Goal: Information Seeking & Learning: Learn about a topic

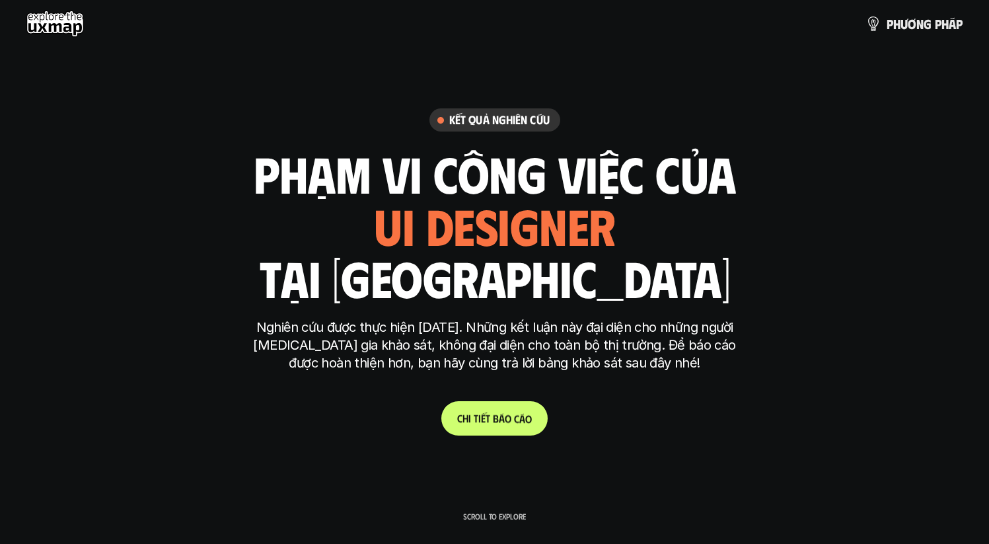
click at [499, 418] on p "C h i t i ế t b á o c á o" at bounding box center [494, 418] width 75 height 13
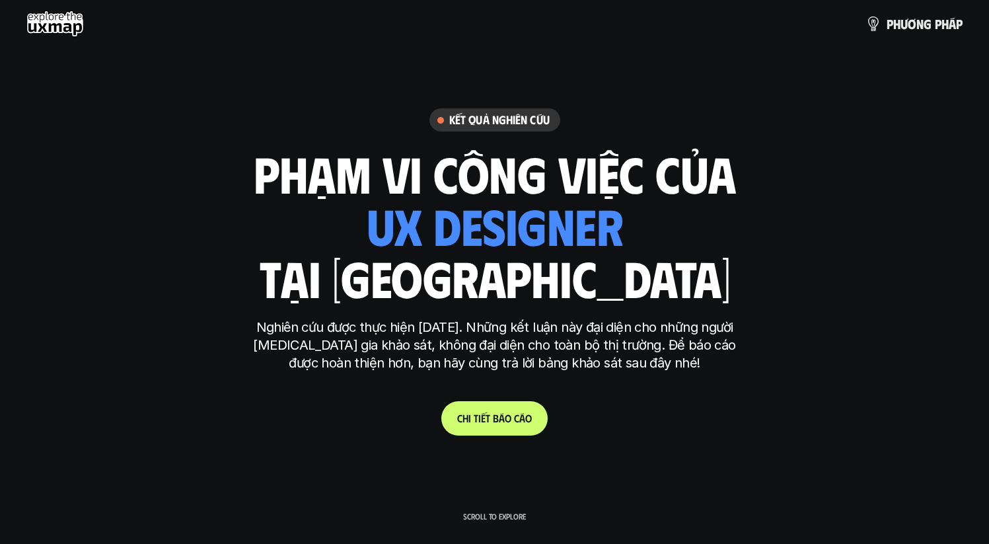
click at [489, 514] on p "Scroll to explore" at bounding box center [494, 515] width 63 height 9
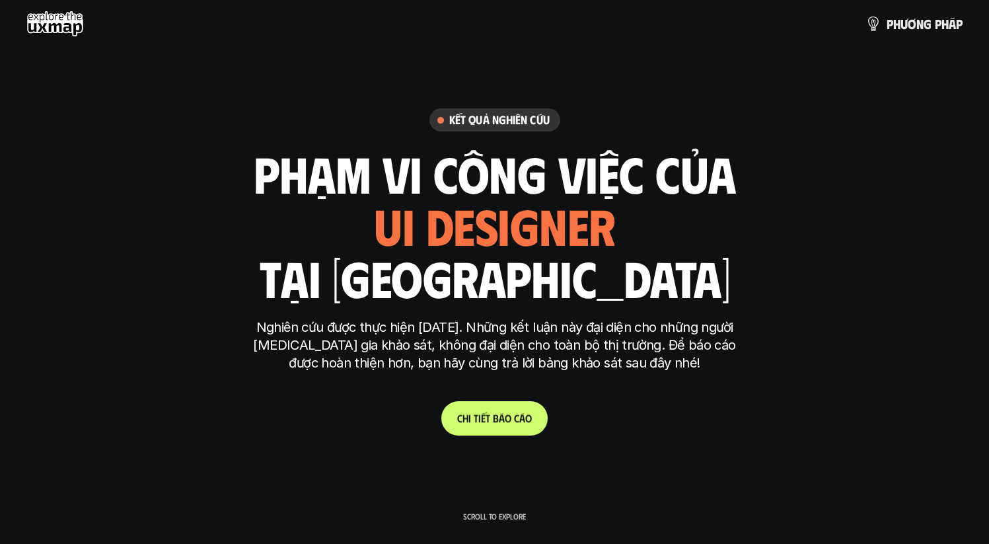
click at [490, 423] on p "C h i t i ế t b á o c á o" at bounding box center [494, 418] width 75 height 13
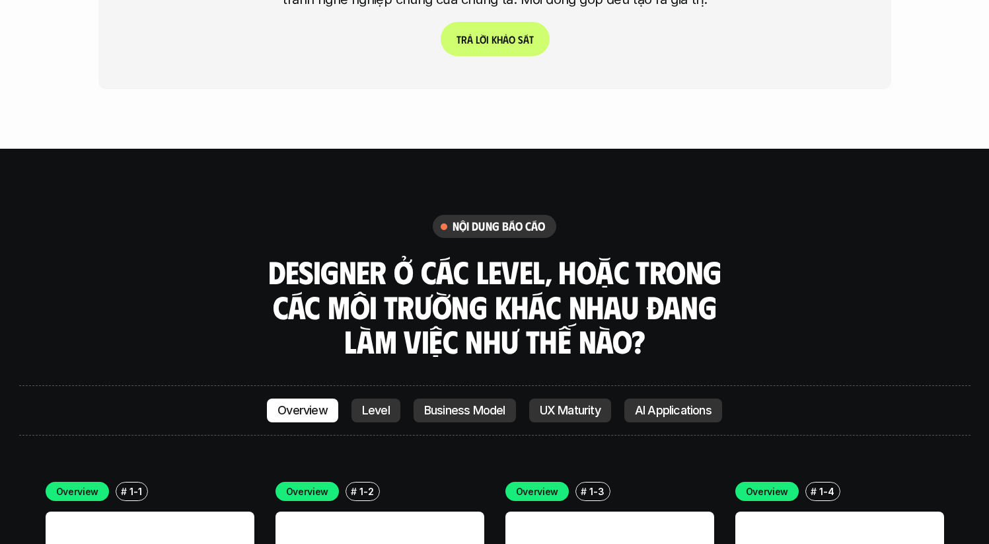
scroll to position [3530, 0]
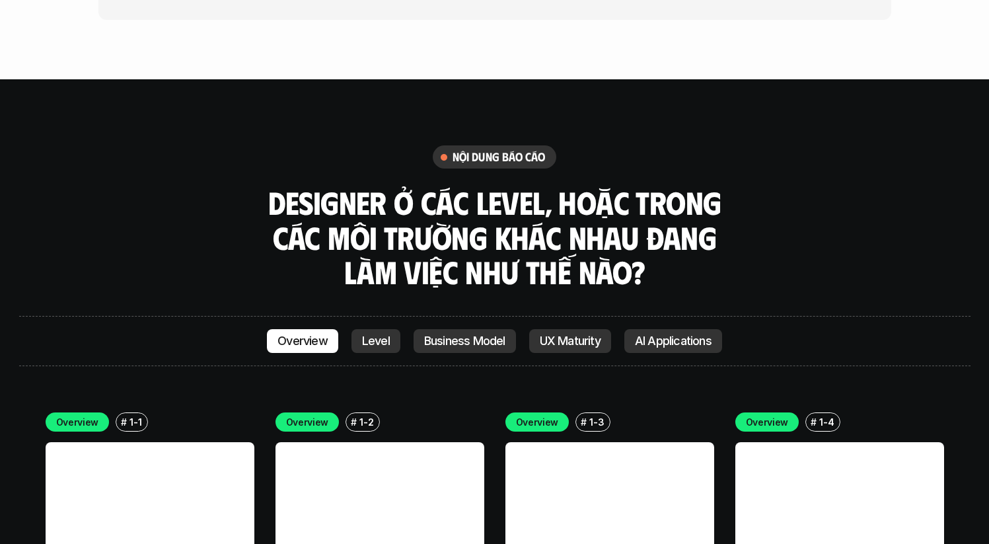
click at [400, 329] on div "Overview Level Business Model UX Maturity AI Applications" at bounding box center [494, 341] width 455 height 24
click at [386, 334] on p "Level" at bounding box center [376, 340] width 28 height 13
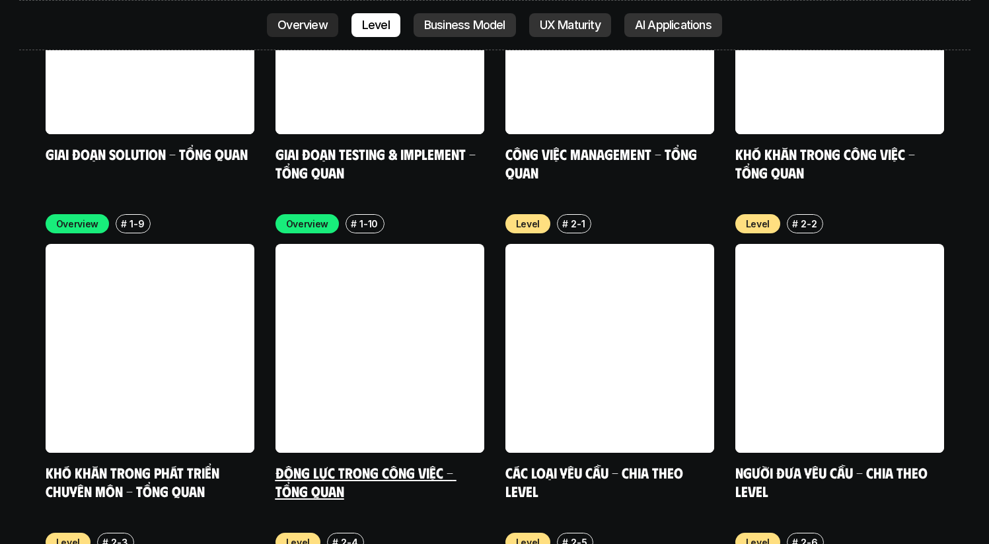
scroll to position [4441, 0]
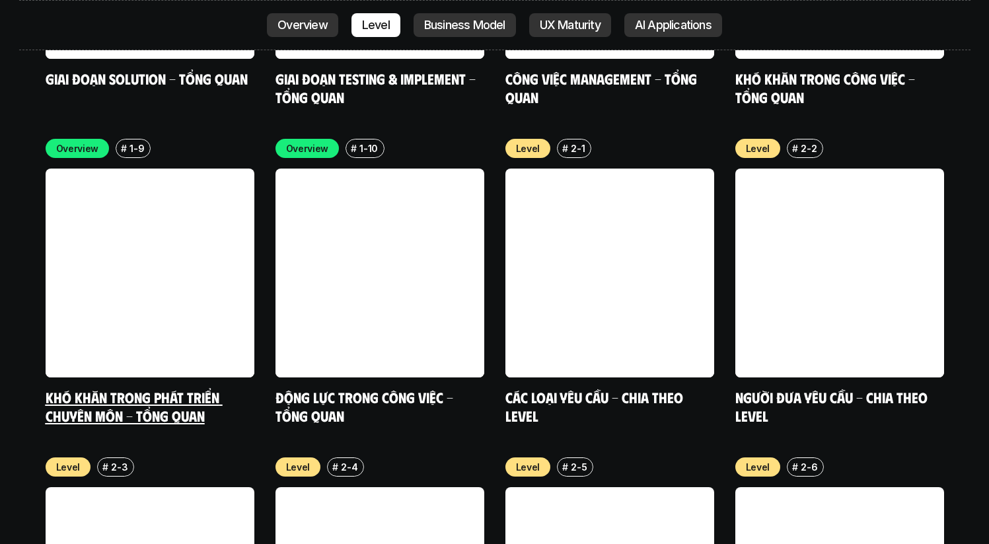
click at [182, 214] on link at bounding box center [150, 272] width 209 height 209
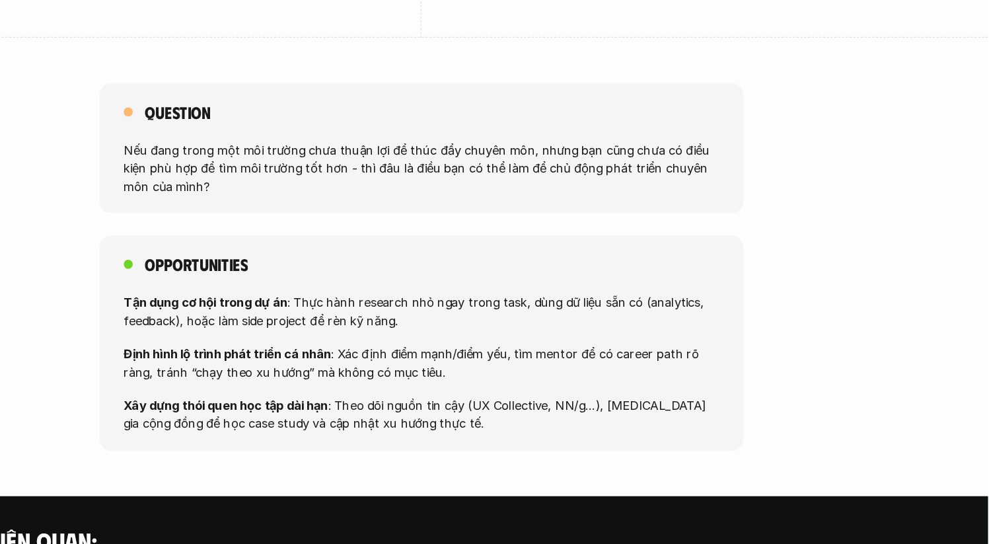
scroll to position [896, 0]
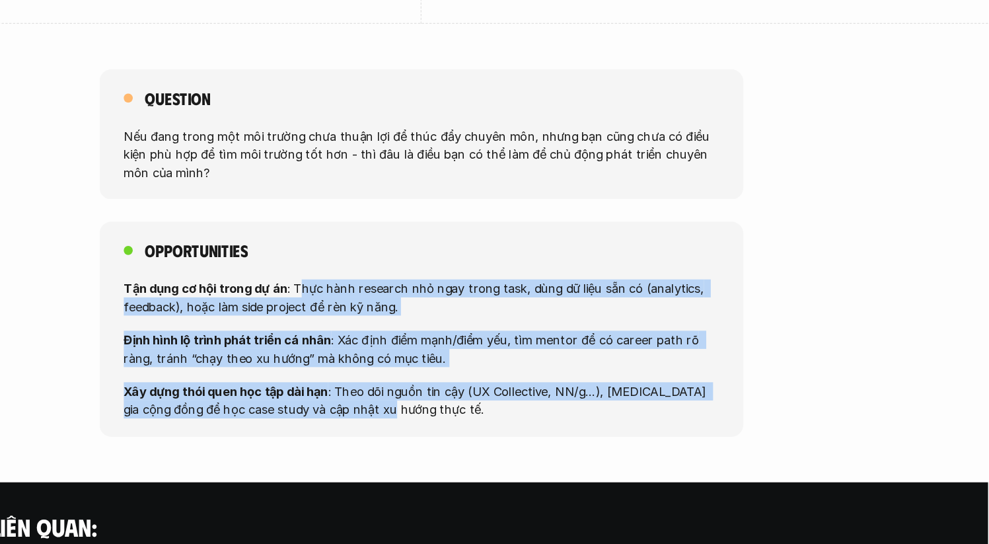
drag, startPoint x: 383, startPoint y: 313, endPoint x: 447, endPoint y: 433, distance: 136.2
click at [447, 433] on div "Tận dụng cơ hội trong dự án : Thực hành research nhỏ ngay trong task, dùng dữ l…" at bounding box center [494, 373] width 519 height 122
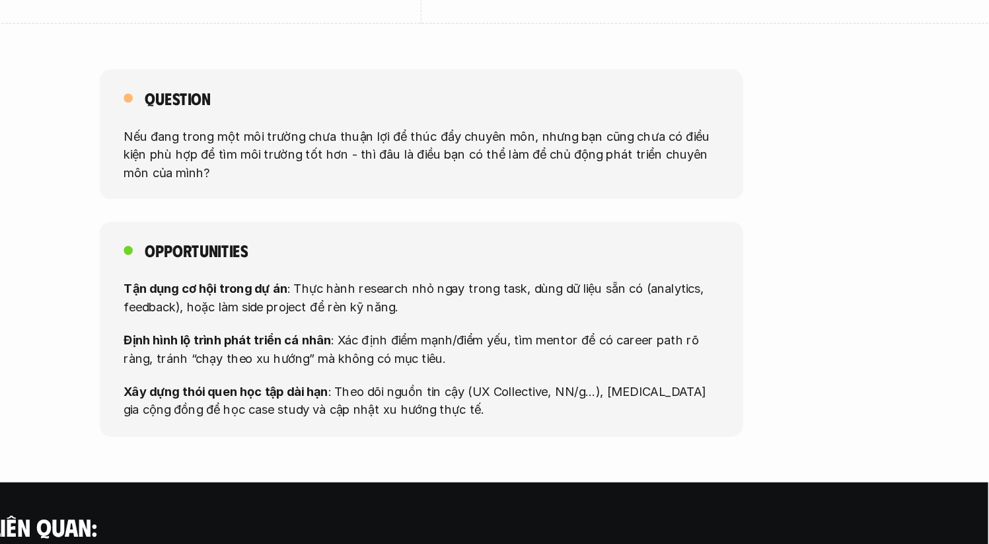
click at [481, 435] on div "Opportunities Tận dụng cơ hội trong dự án : Thực hành research nhỏ ngay trong t…" at bounding box center [495, 356] width 562 height 188
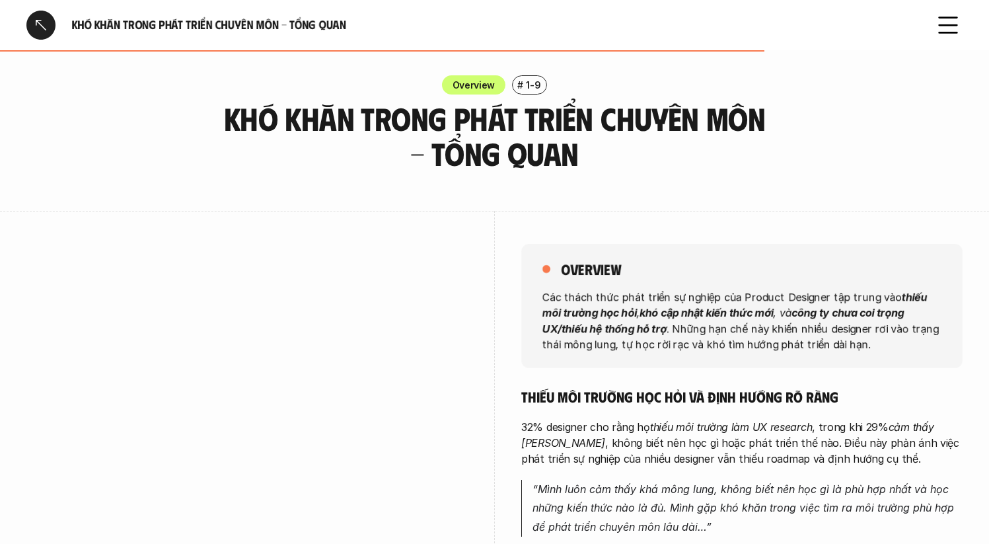
scroll to position [0, 0]
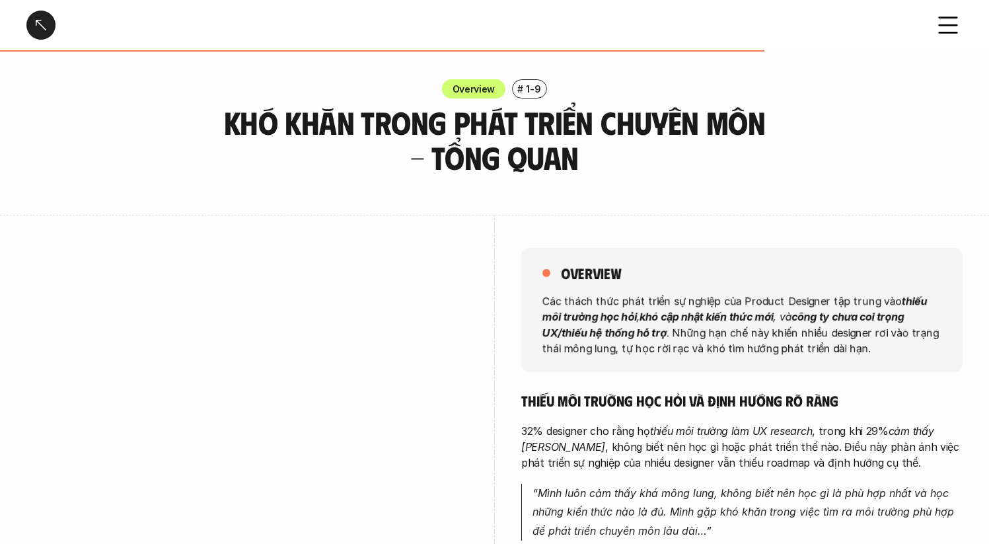
click at [48, 27] on div at bounding box center [40, 25] width 29 height 29
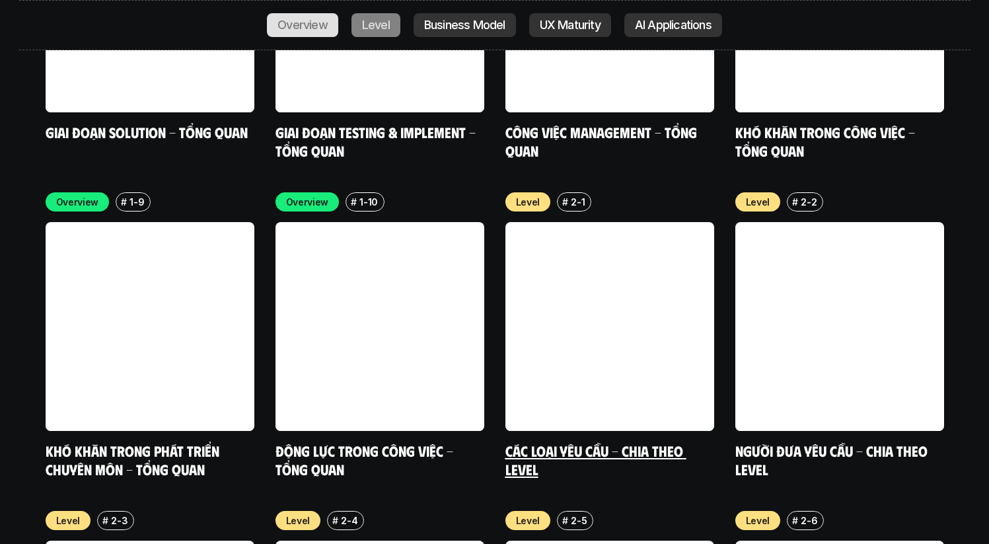
scroll to position [4417, 0]
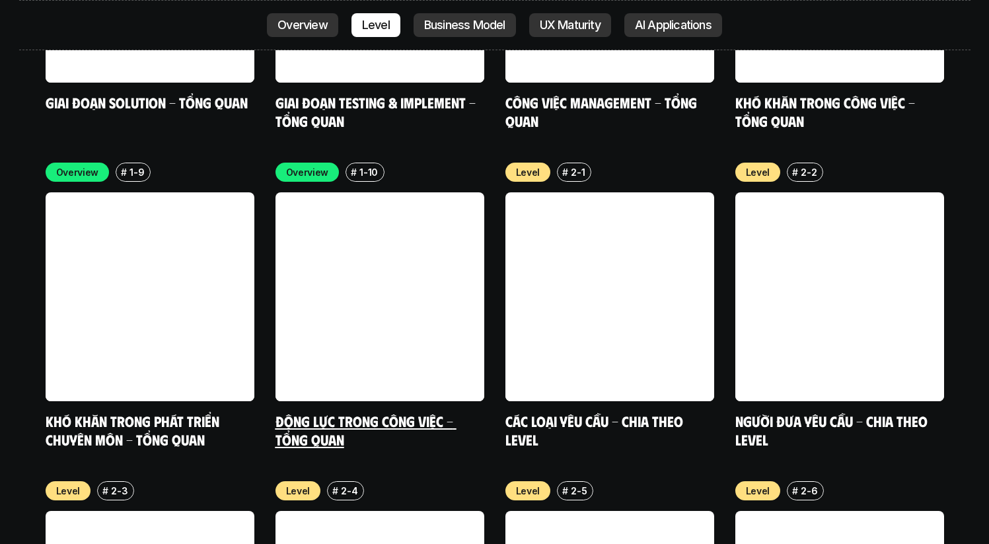
click at [402, 260] on link at bounding box center [379, 296] width 209 height 209
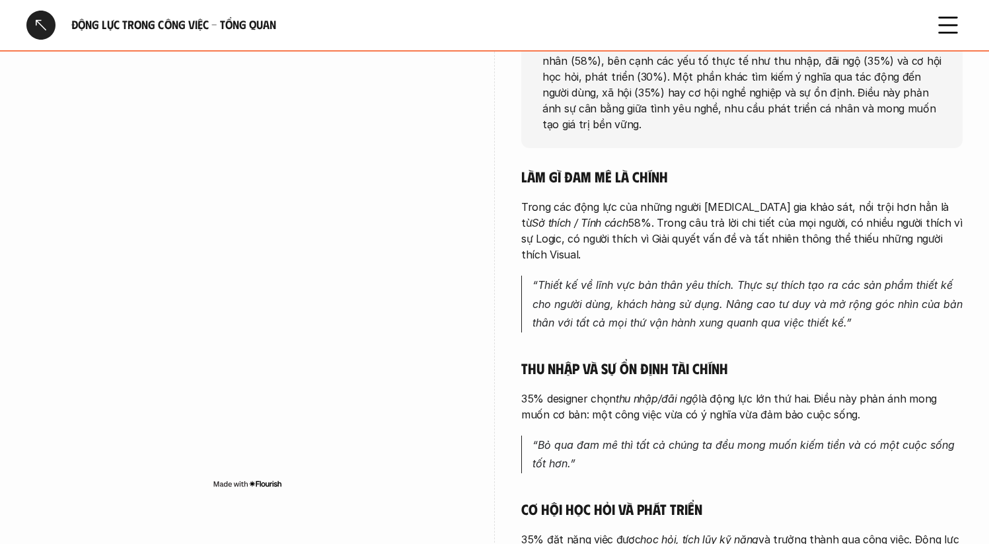
scroll to position [227, 0]
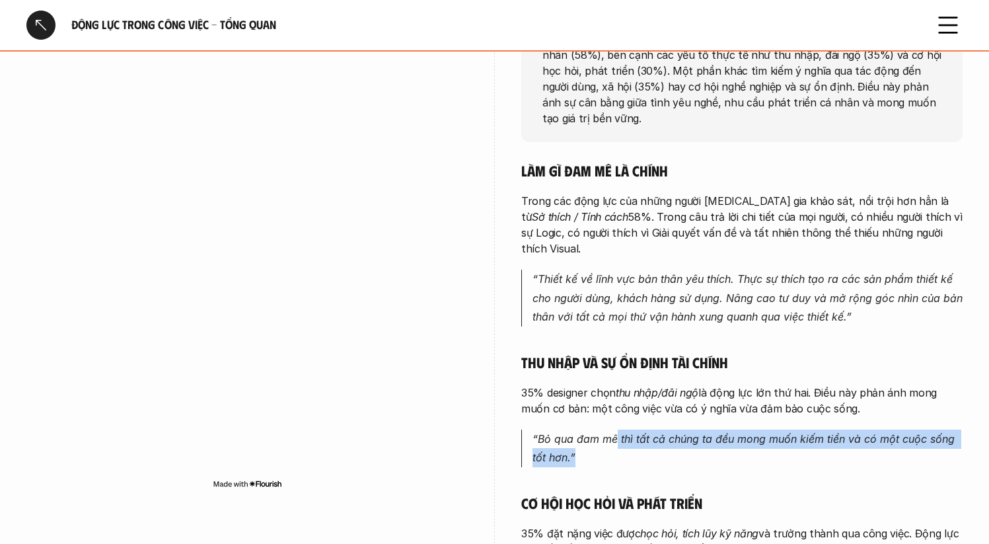
drag, startPoint x: 616, startPoint y: 402, endPoint x: 625, endPoint y: 444, distance: 43.1
click at [625, 444] on div "Làm gì đam mê là chính Trong các động lực của những người tham gia khảo sát, nổ…" at bounding box center [741, 509] width 441 height 696
click at [630, 441] on div "Làm gì đam mê là chính Trong các động lực của những người tham gia khảo sát, nổ…" at bounding box center [741, 509] width 441 height 696
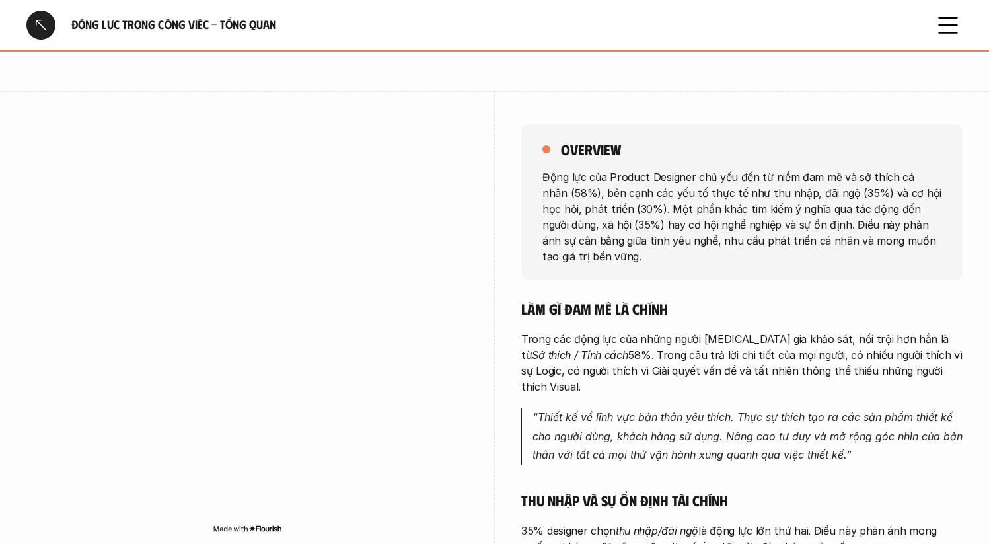
scroll to position [0, 0]
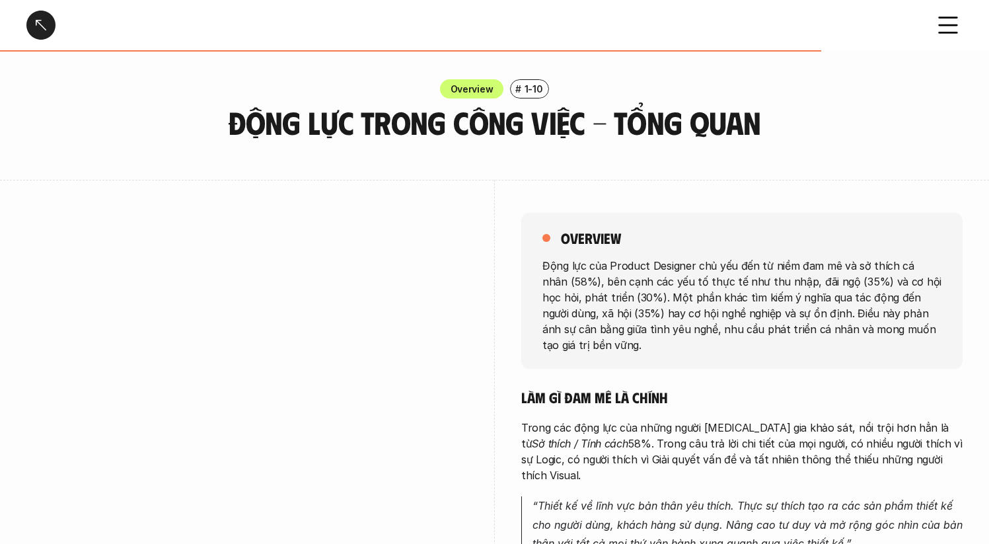
click at [32, 28] on div at bounding box center [40, 25] width 29 height 29
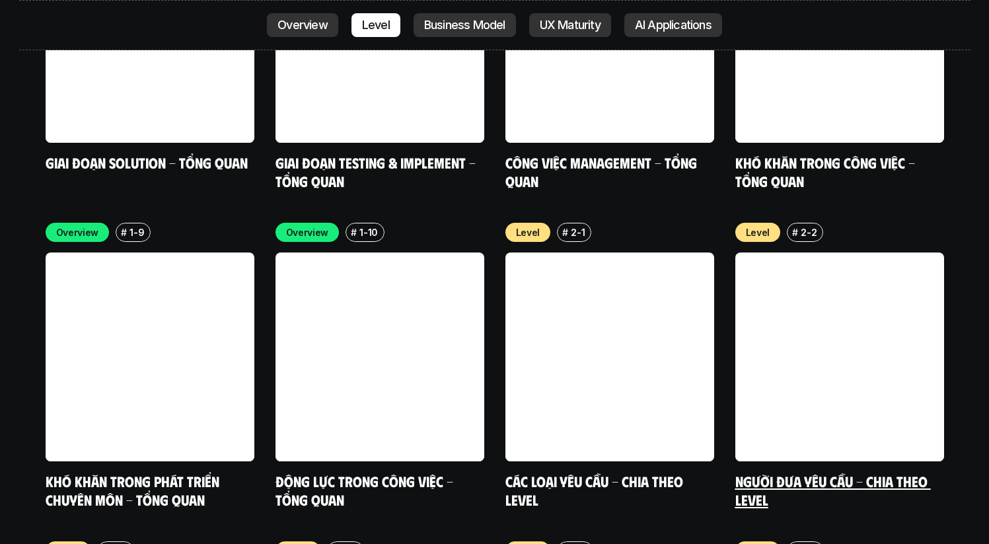
scroll to position [4088, 0]
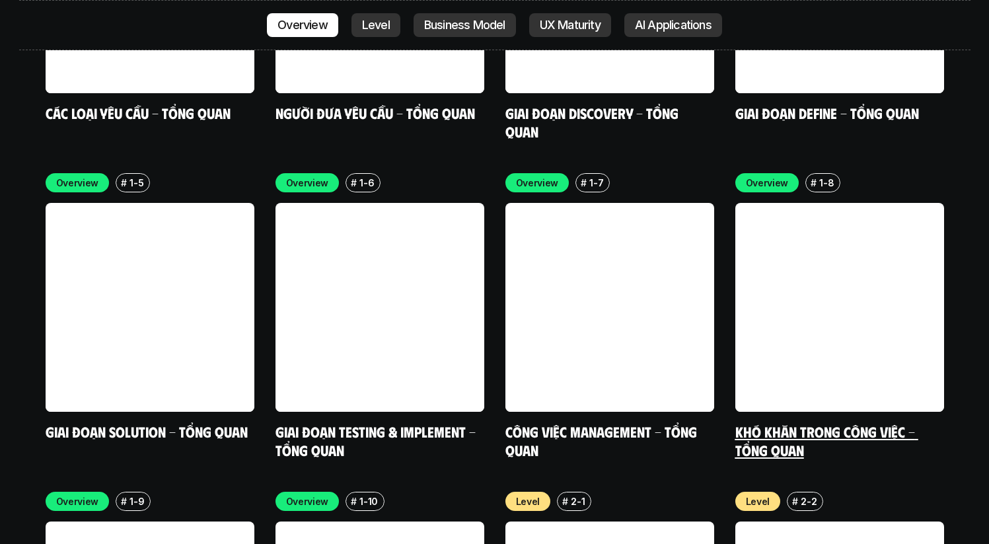
click at [859, 207] on link at bounding box center [839, 307] width 209 height 209
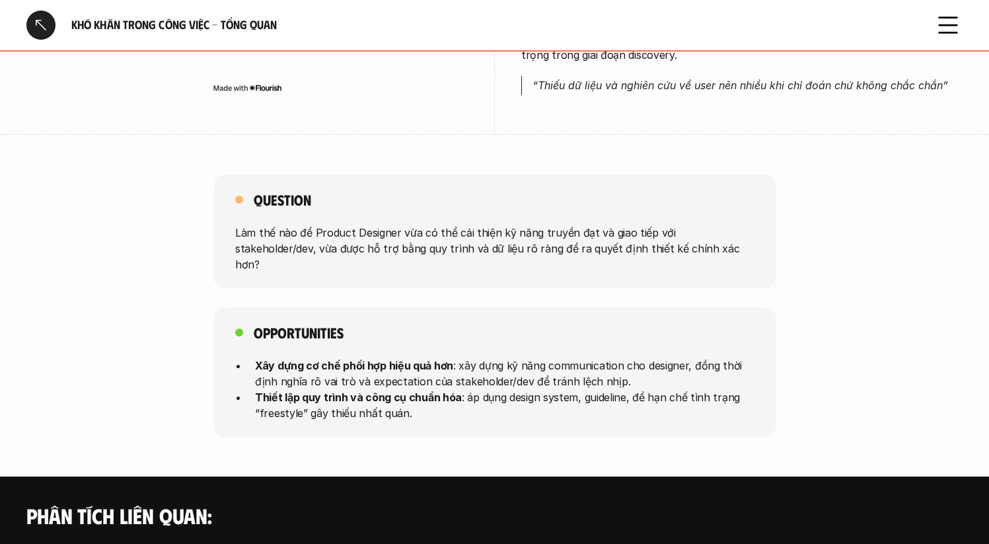
scroll to position [1035, 0]
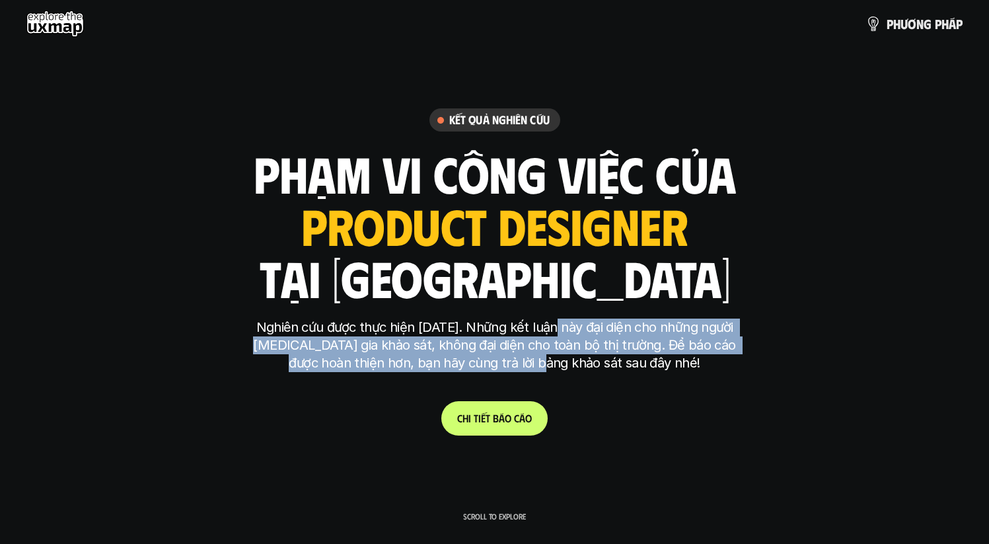
drag, startPoint x: 548, startPoint y: 324, endPoint x: 564, endPoint y: 366, distance: 44.3
click at [564, 366] on p "Nghiên cứu được thực hiện năm 2025. Những kết luận này đại diện cho những người…" at bounding box center [494, 345] width 495 height 54
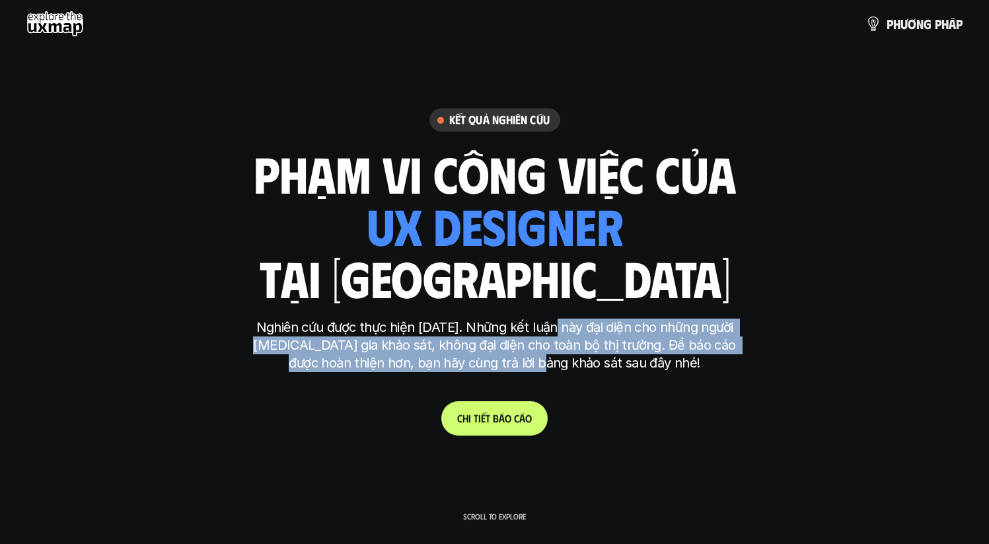
click at [509, 412] on p "C h i t i ế t b á o c á o" at bounding box center [494, 418] width 75 height 13
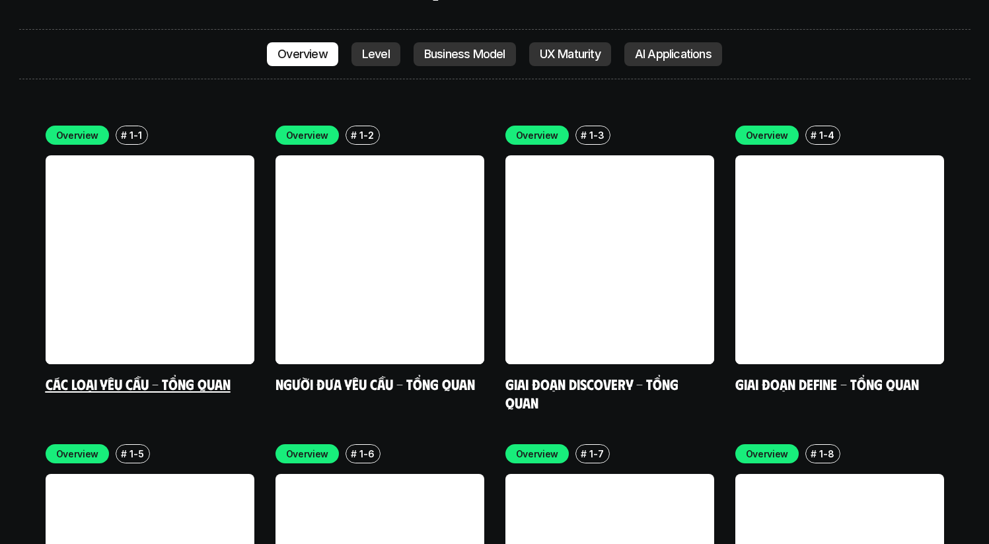
scroll to position [3765, 0]
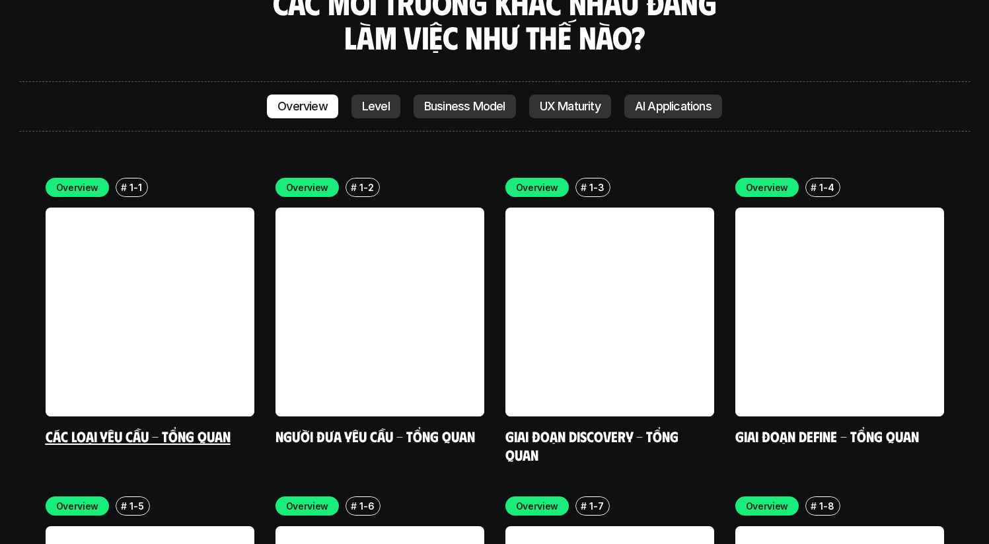
click at [187, 207] on link at bounding box center [150, 311] width 209 height 209
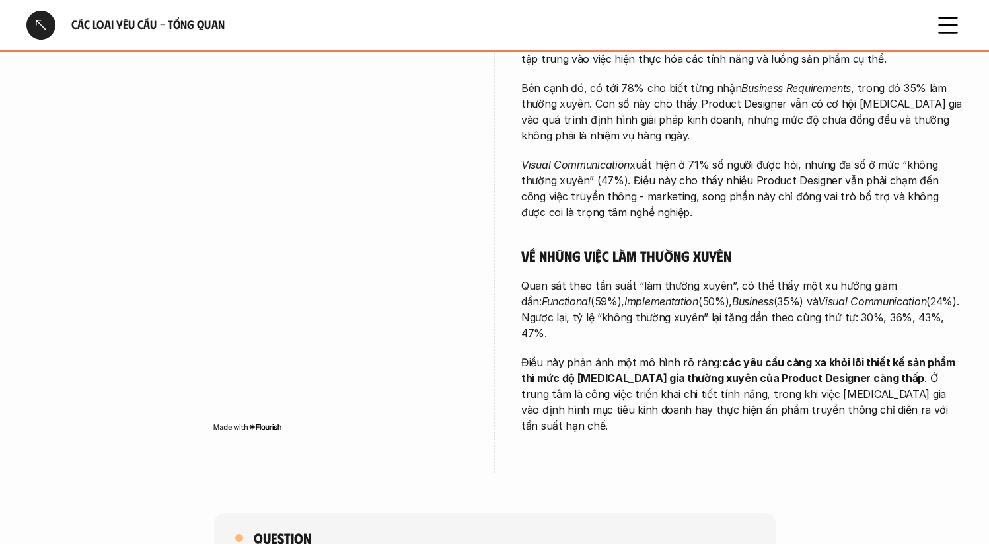
scroll to position [656, 0]
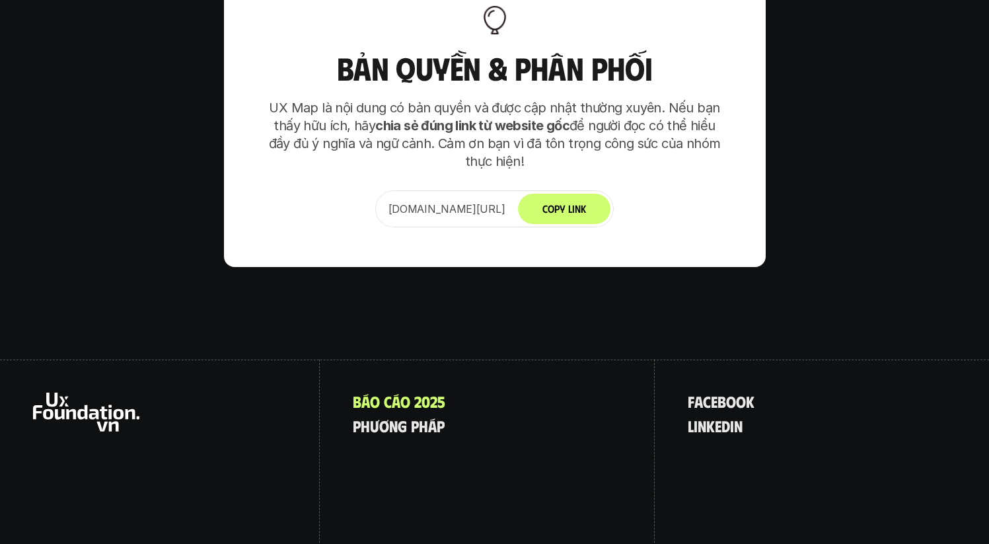
scroll to position [8296, 0]
click at [420, 416] on p "p h ư ơ n g p h á p" at bounding box center [399, 424] width 92 height 17
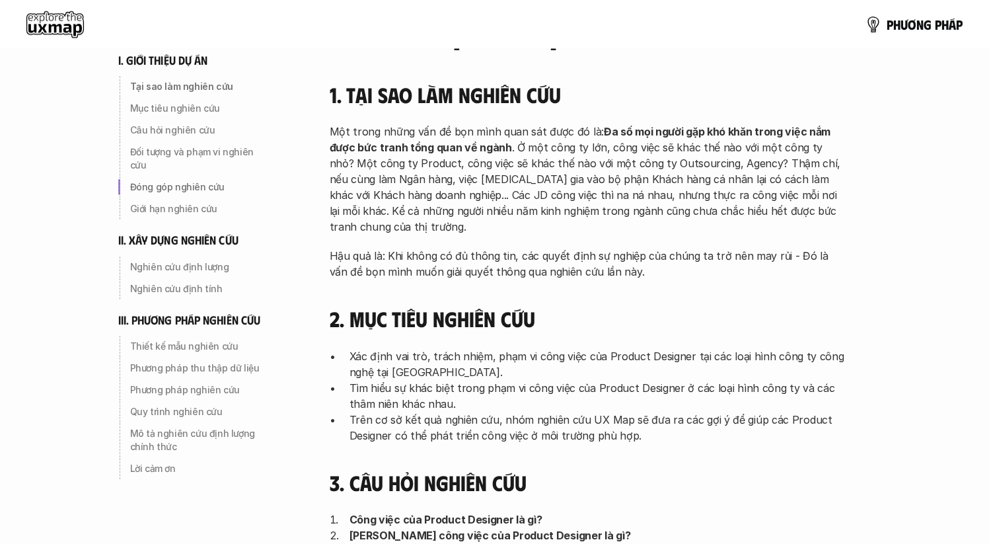
scroll to position [94, 0]
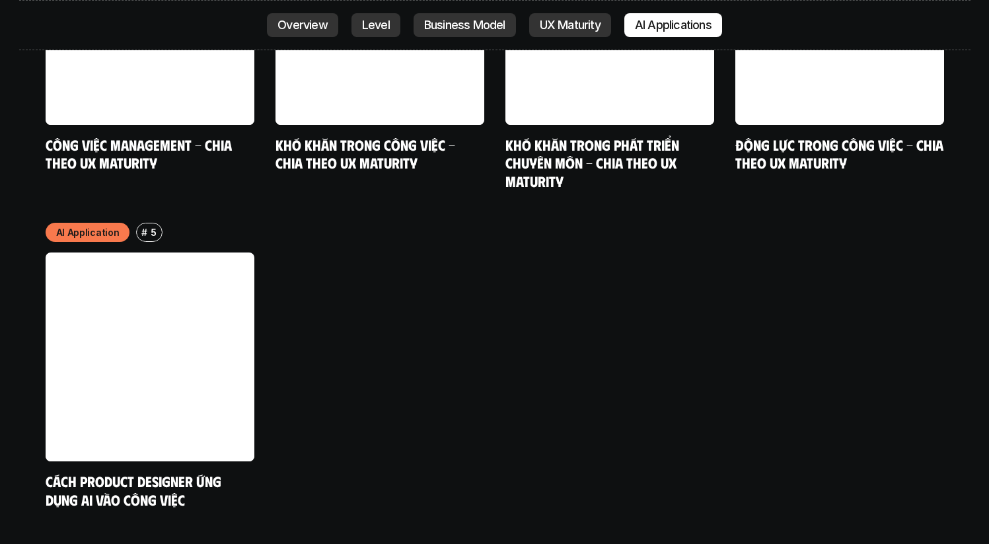
scroll to position [6941, 0]
click at [187, 308] on link at bounding box center [150, 356] width 209 height 209
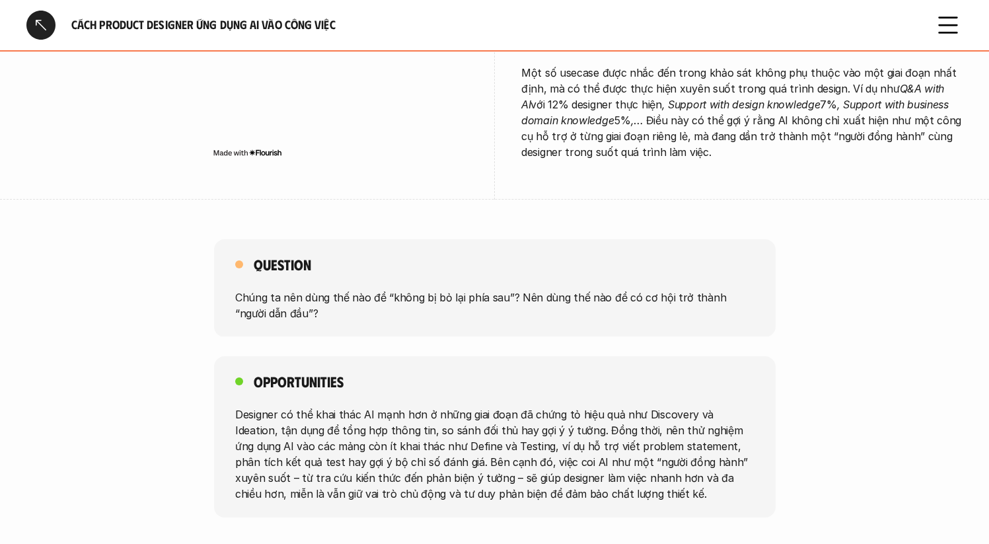
scroll to position [2695, 0]
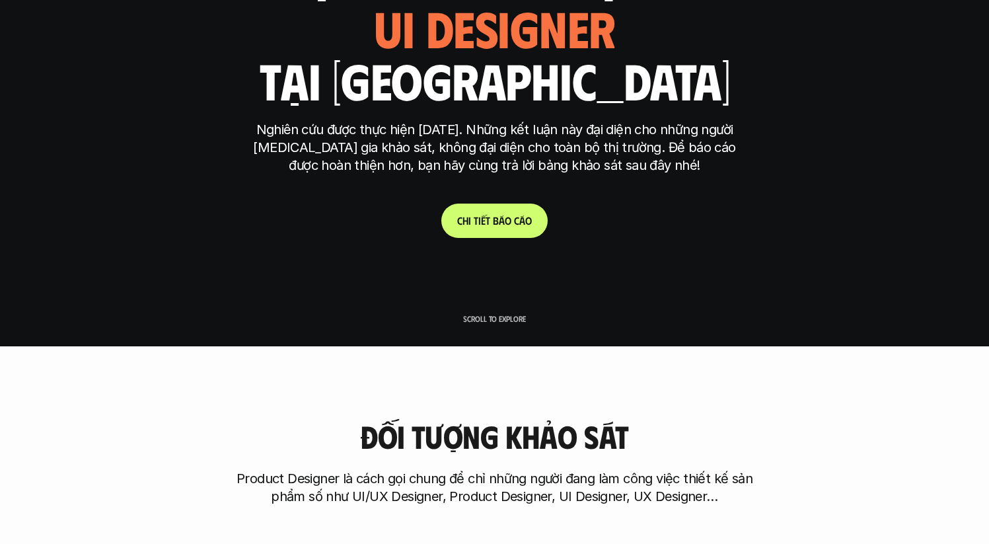
scroll to position [137, 0]
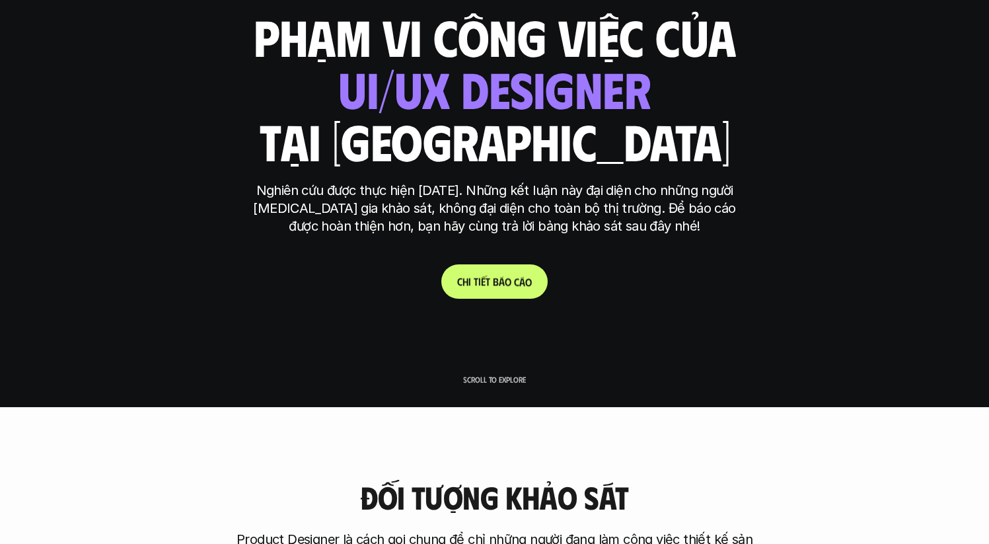
click at [495, 285] on p "C h i t i ế t b á o c á o" at bounding box center [494, 281] width 75 height 13
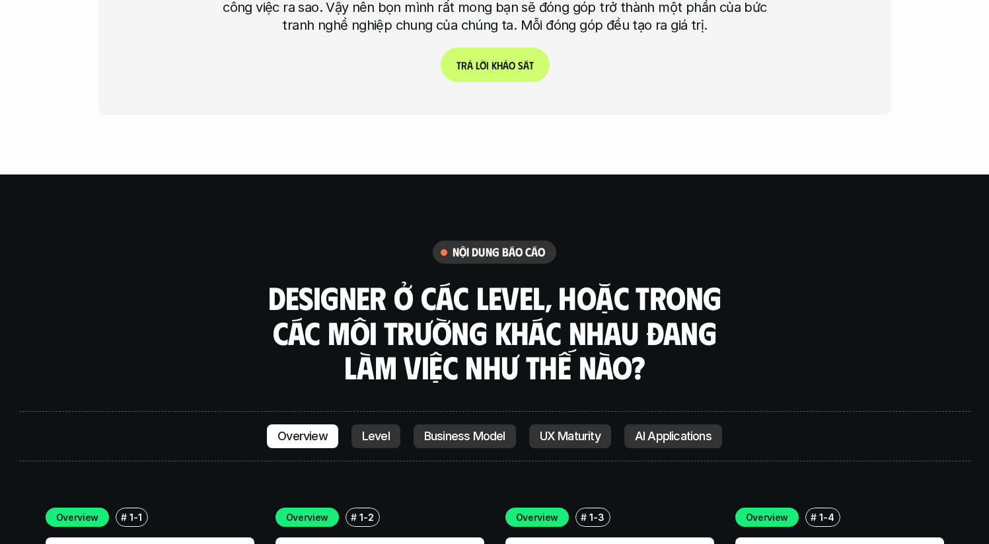
scroll to position [3530, 0]
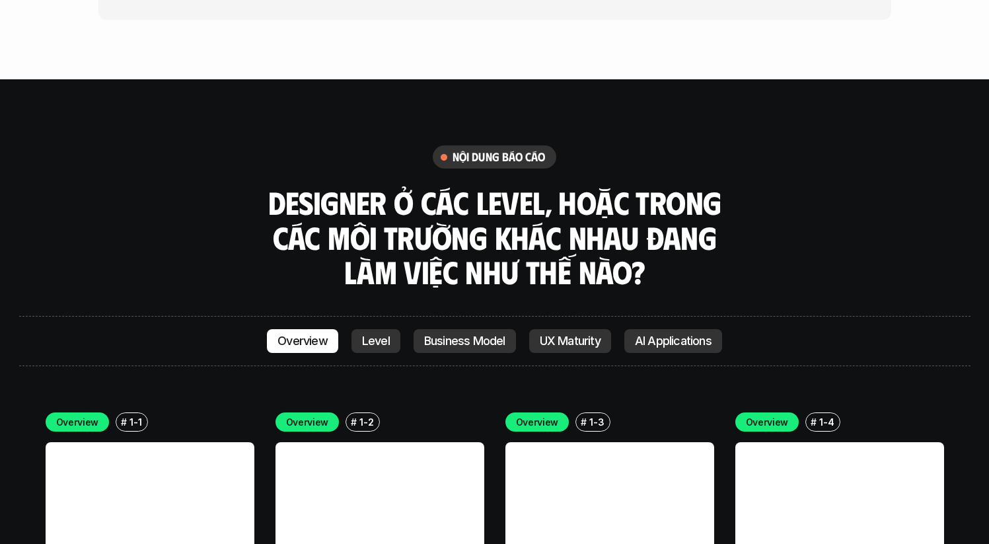
click at [491, 149] on h6 "nội dung báo cáo" at bounding box center [499, 156] width 93 height 15
click at [376, 334] on p "Level" at bounding box center [376, 340] width 28 height 13
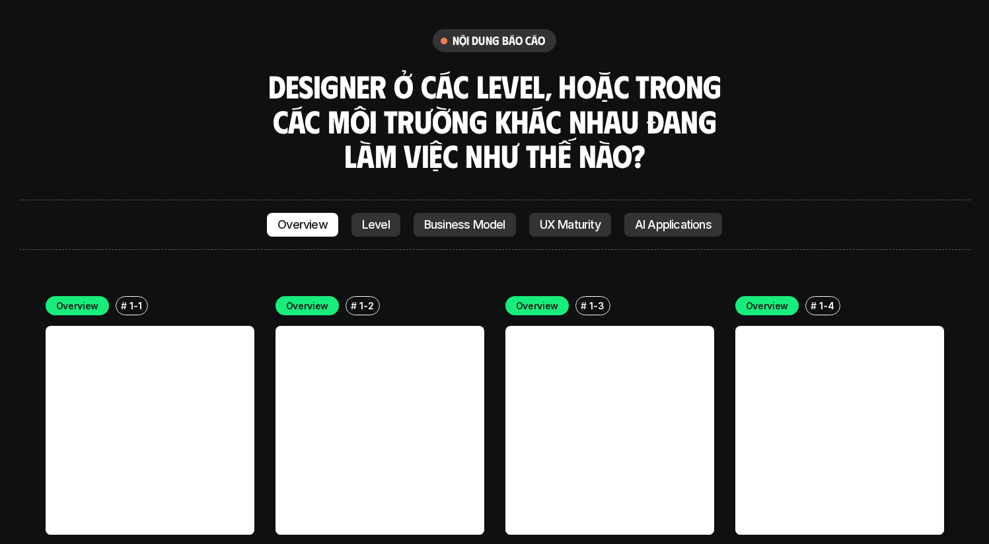
scroll to position [3646, 0]
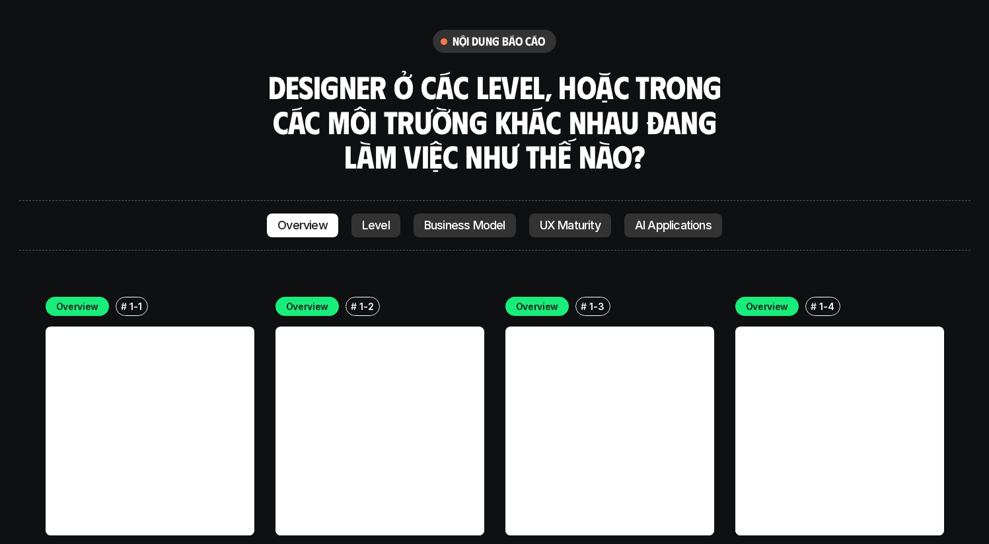
click at [638, 219] on p "AI Applications" at bounding box center [673, 225] width 77 height 13
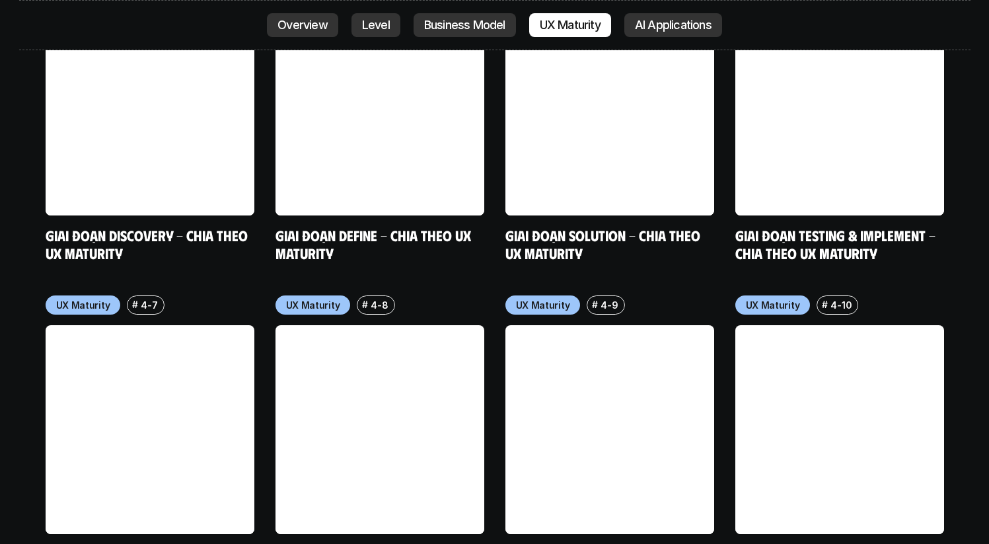
scroll to position [6528, 0]
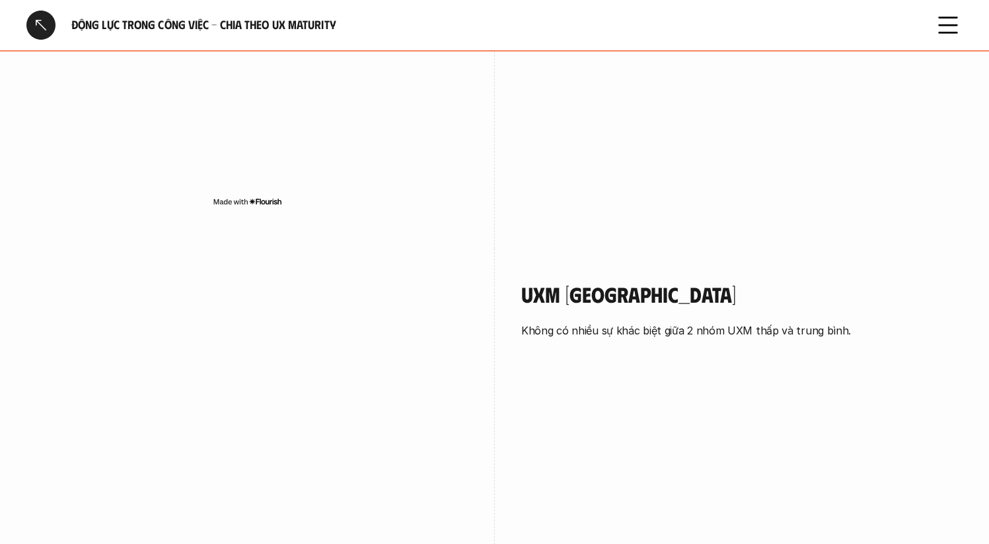
scroll to position [890, 0]
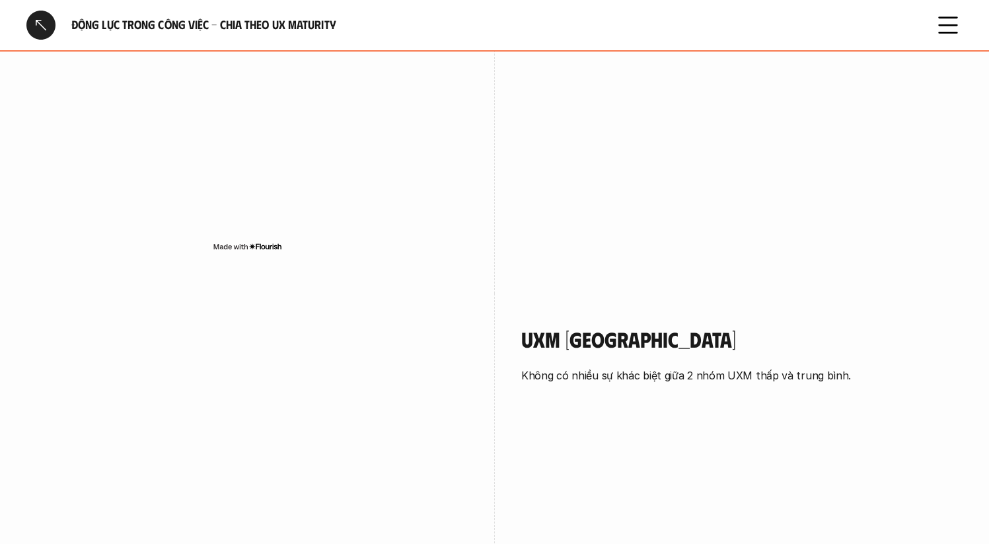
click at [35, 21] on div at bounding box center [40, 25] width 29 height 29
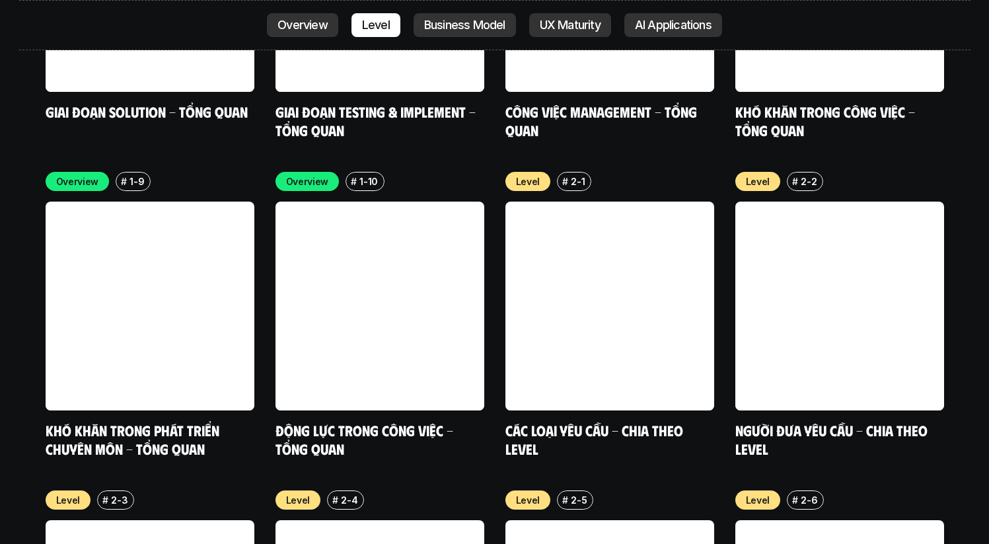
scroll to position [4481, 0]
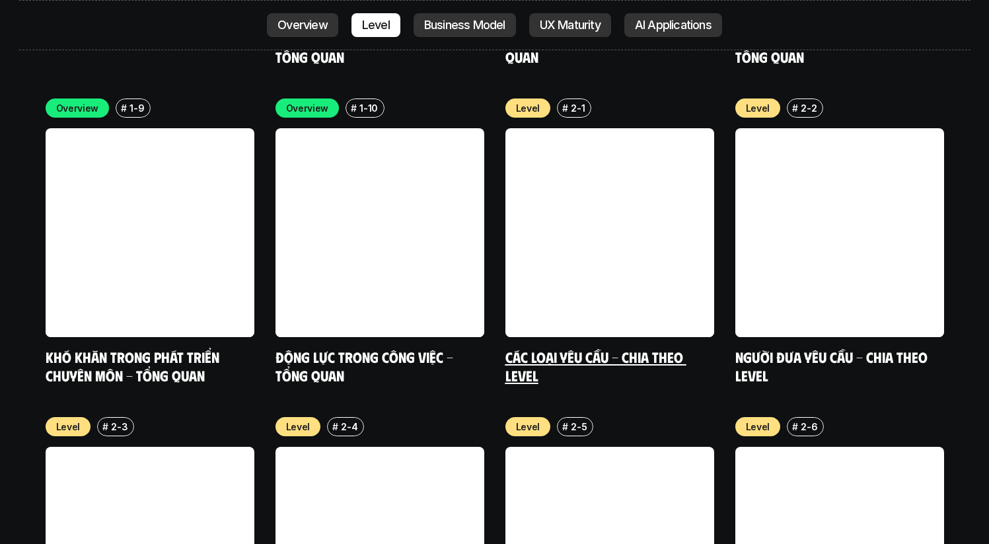
click at [566, 347] on link "Các loại yêu cầu - Chia theo level" at bounding box center [595, 365] width 181 height 36
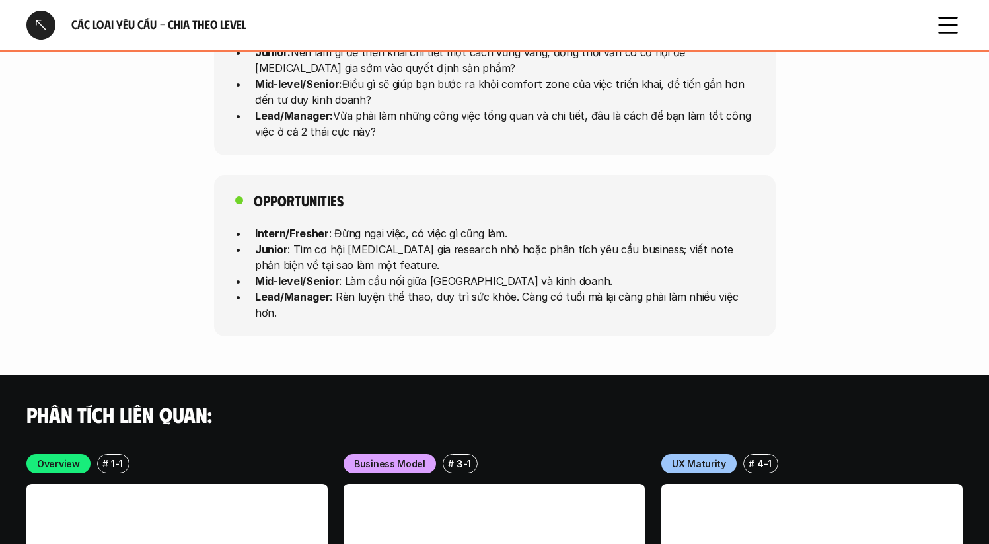
scroll to position [3877, 0]
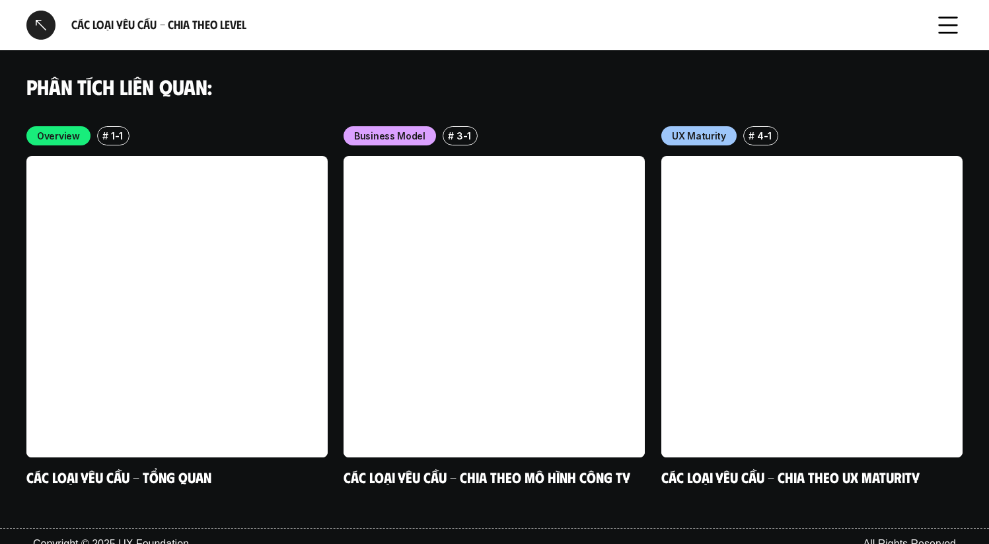
click at [47, 31] on div at bounding box center [40, 25] width 29 height 29
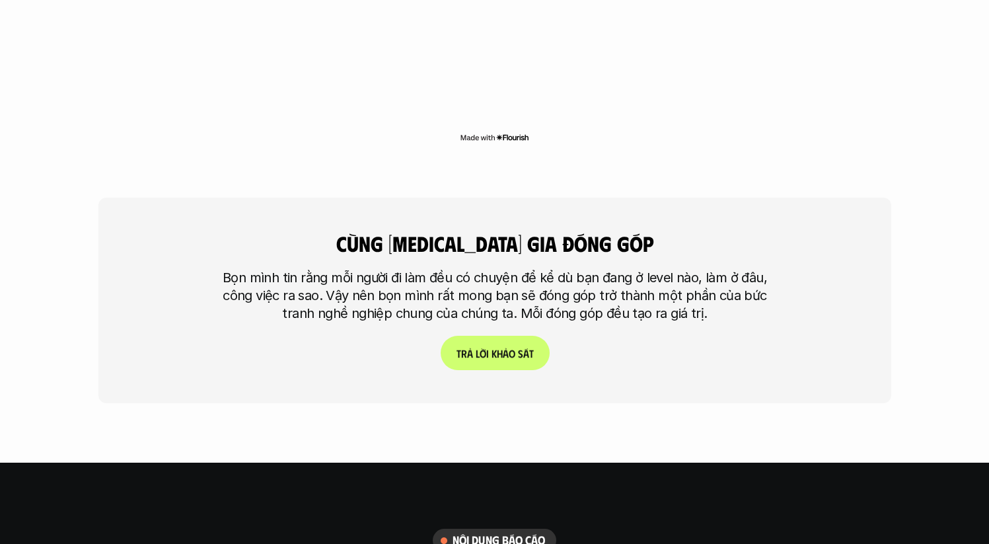
scroll to position [3131, 0]
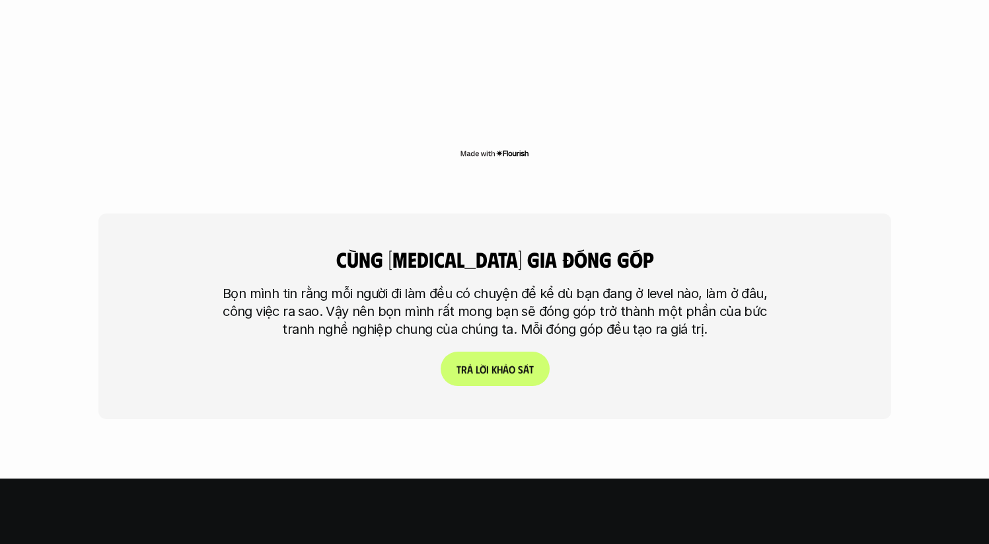
click at [511, 351] on link "T r ả l ờ i k h ả o s á t" at bounding box center [494, 368] width 109 height 34
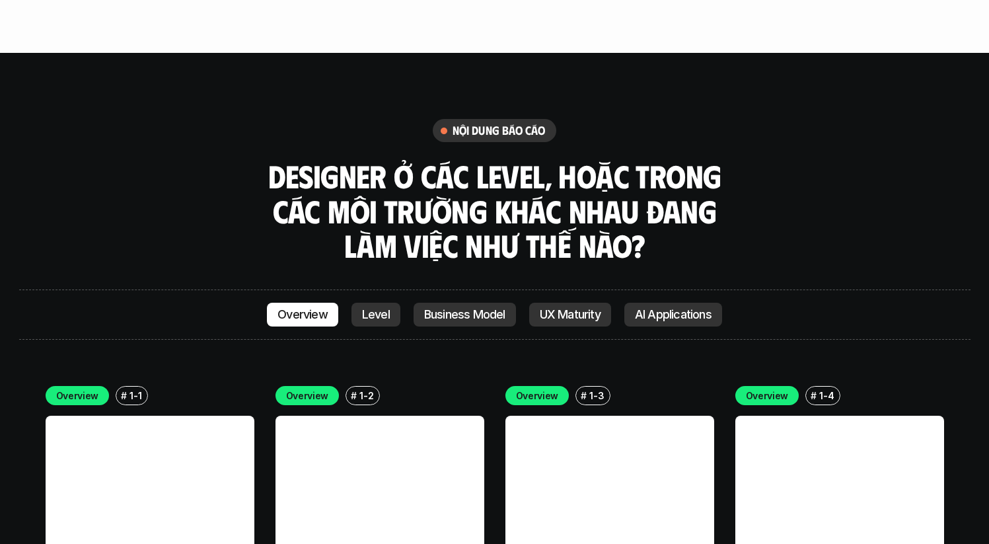
scroll to position [3560, 0]
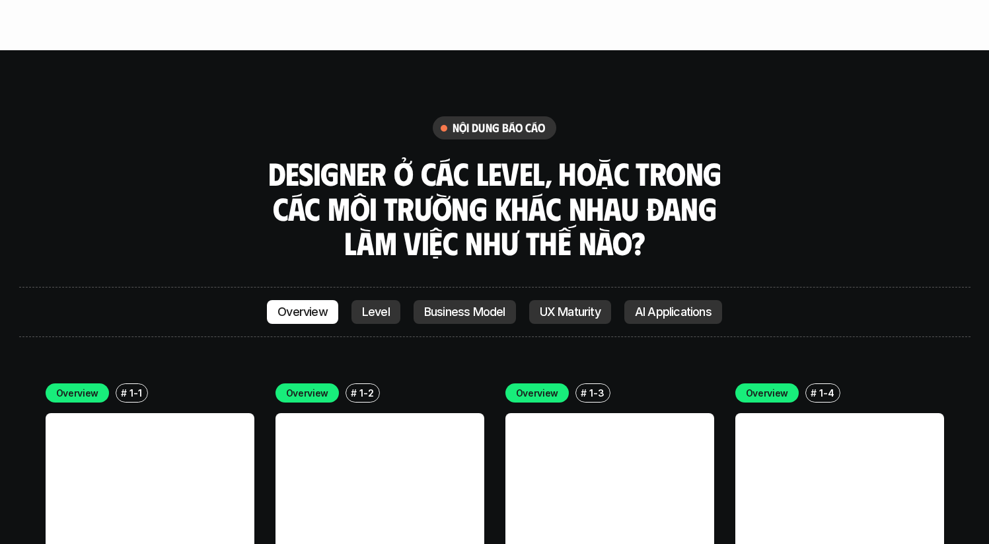
click at [377, 305] on p "Level" at bounding box center [376, 311] width 28 height 13
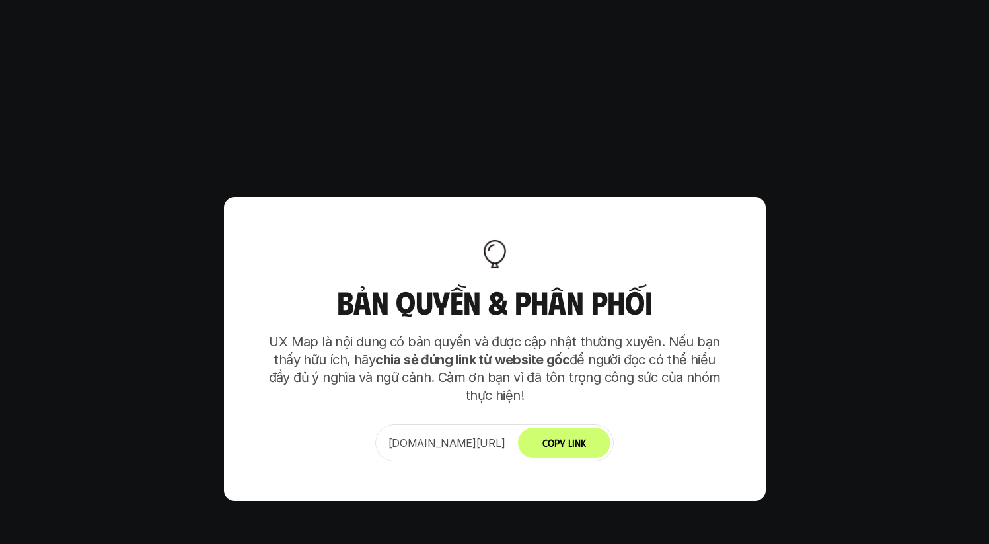
scroll to position [8119, 0]
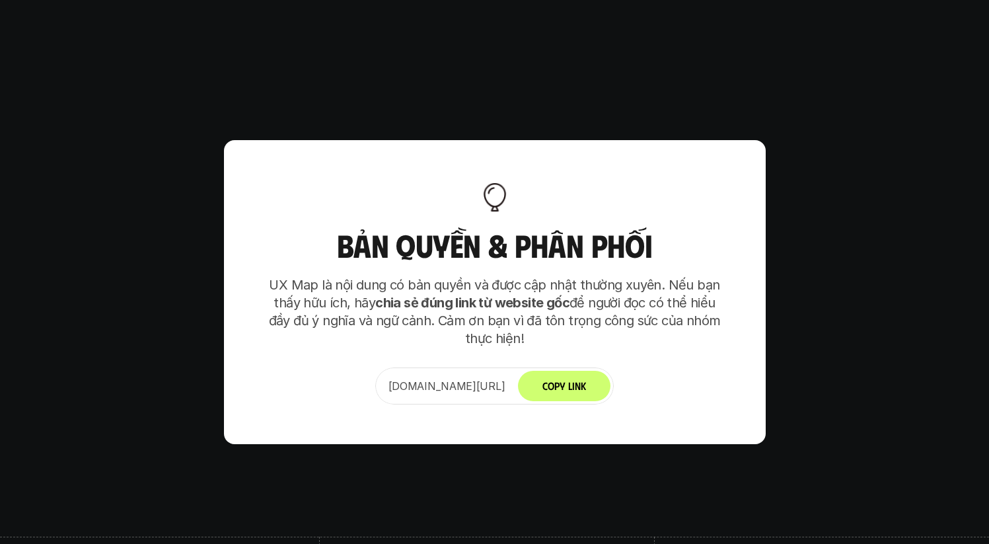
drag, startPoint x: 614, startPoint y: 215, endPoint x: 626, endPoint y: 262, distance: 48.6
click at [626, 276] on p "UX Map là nội dung có bản quyền và được cập nhật thường xuyên. Nếu bạn thấy hữu…" at bounding box center [495, 311] width 462 height 71
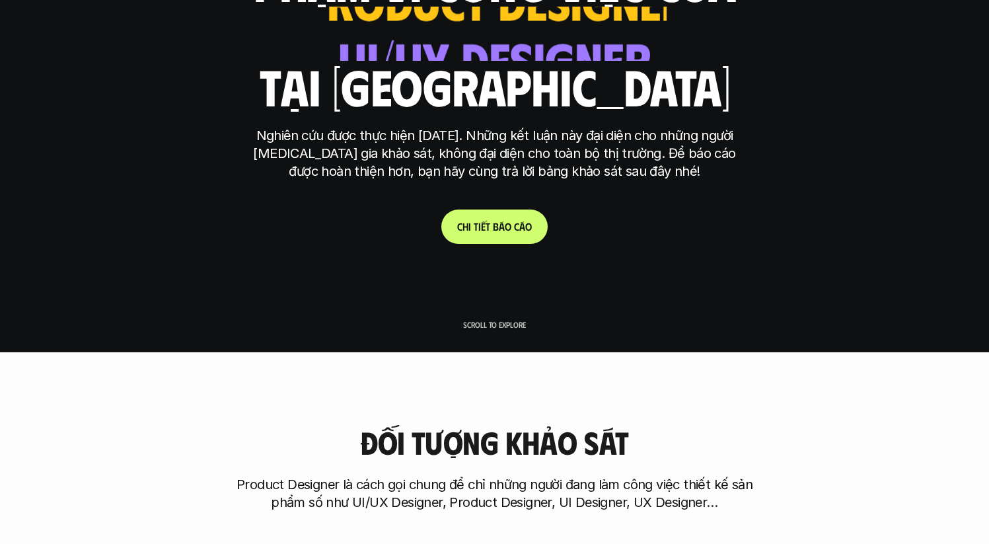
scroll to position [0, 0]
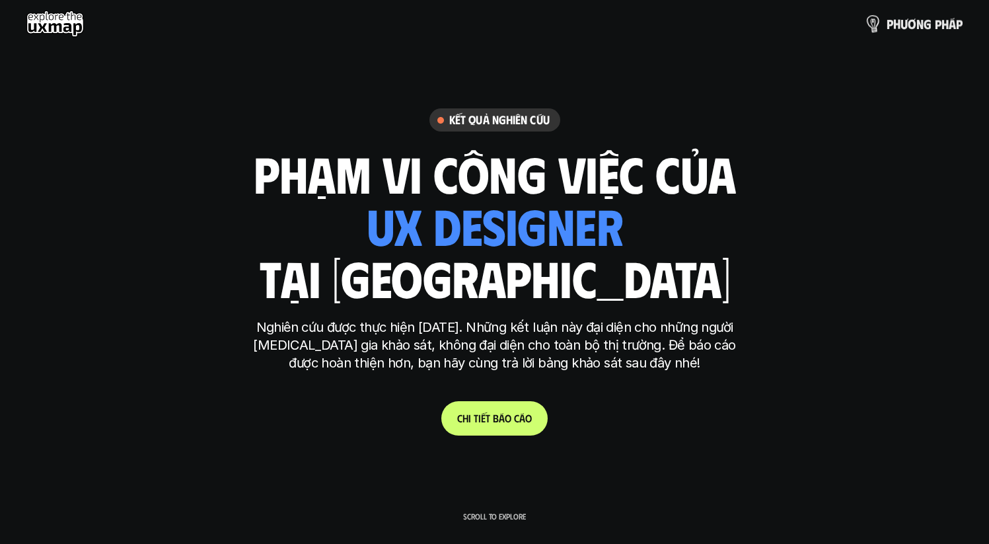
click at [947, 22] on p "p h ư ơ n g p h á p" at bounding box center [925, 24] width 76 height 15
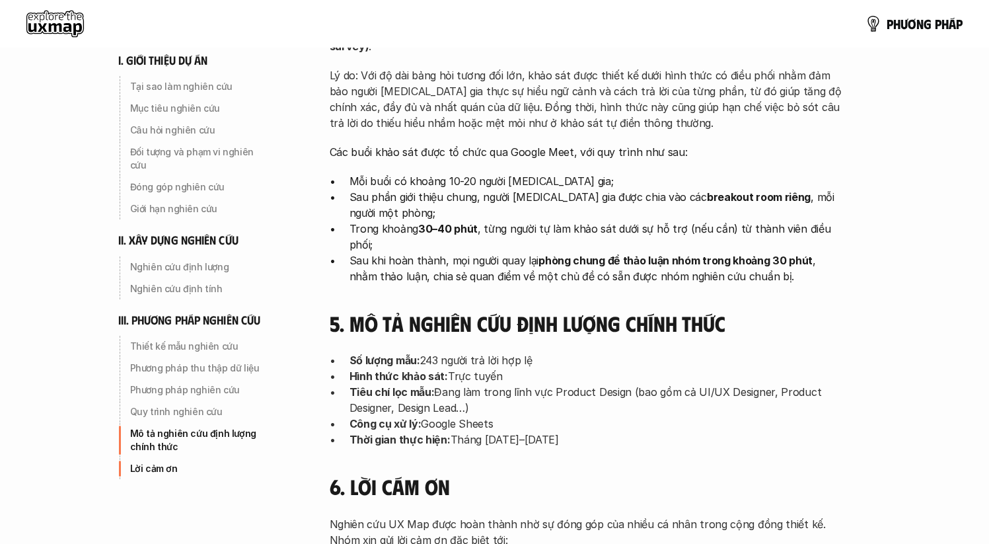
scroll to position [3914, 0]
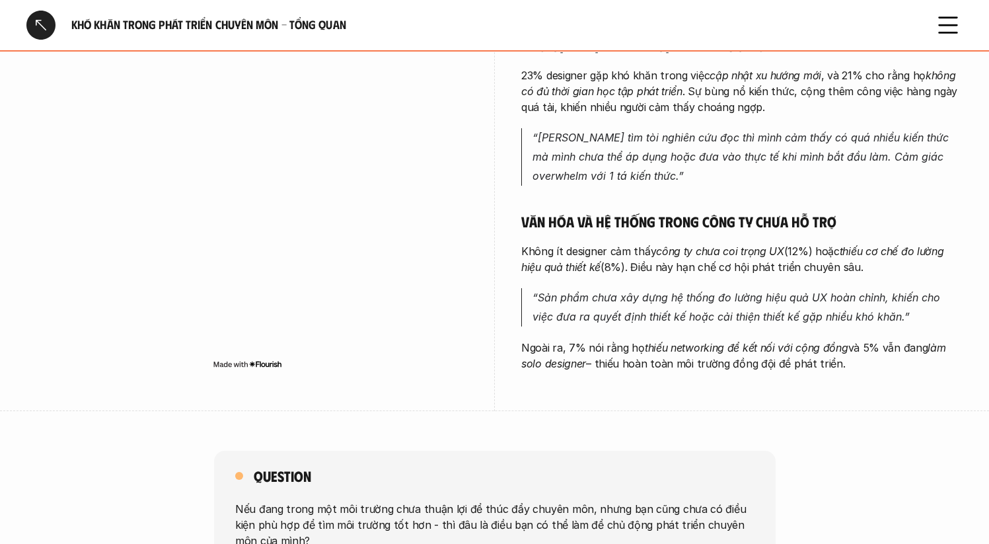
scroll to position [577, 0]
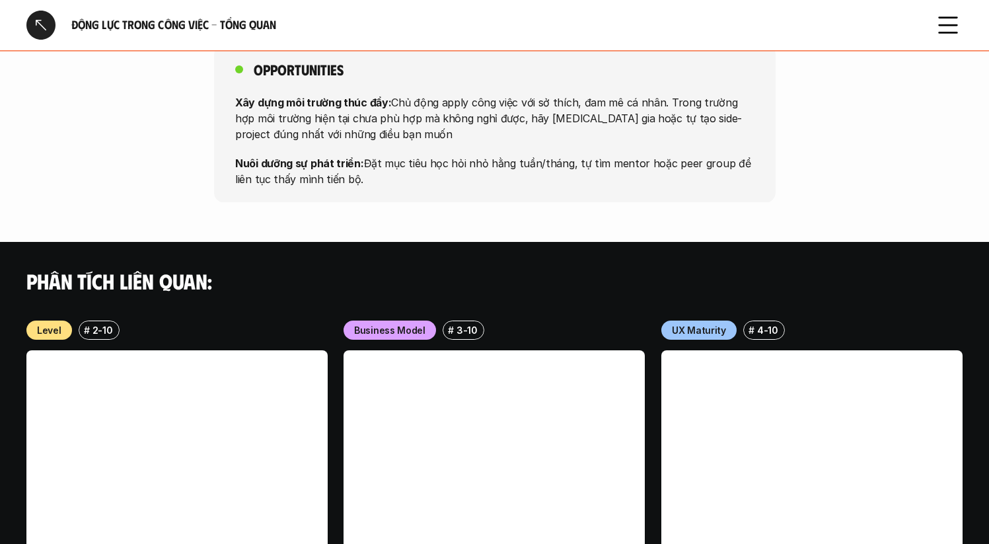
scroll to position [850, 0]
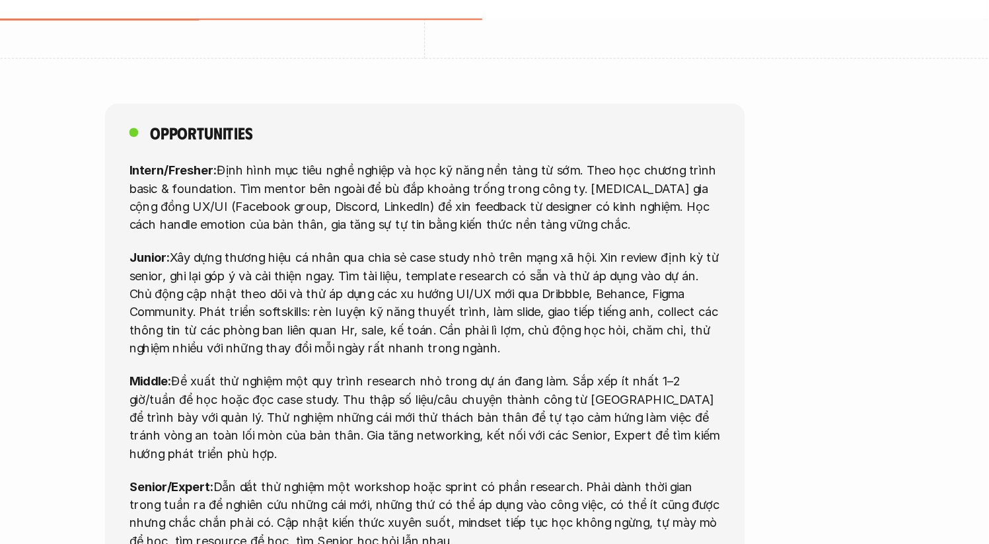
scroll to position [4472, 0]
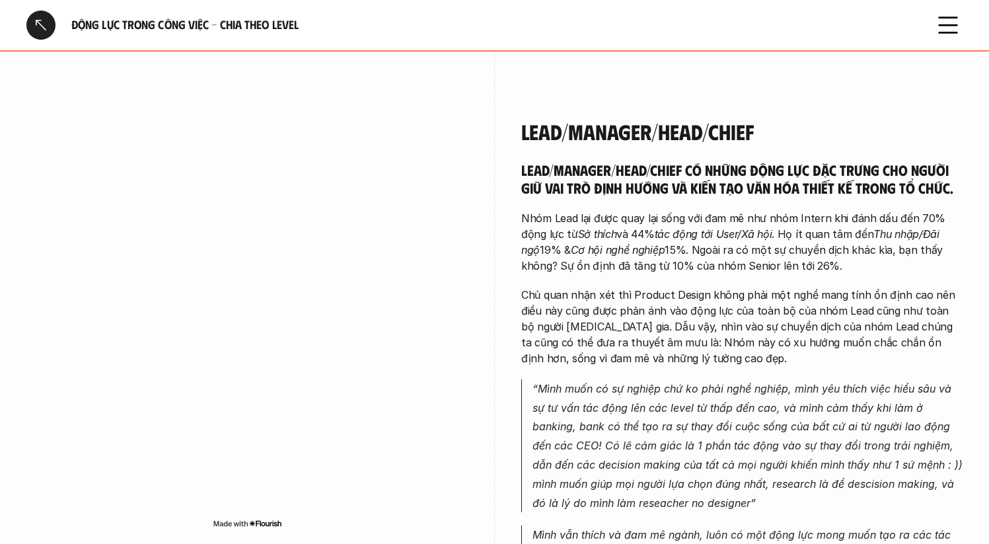
scroll to position [3114, 0]
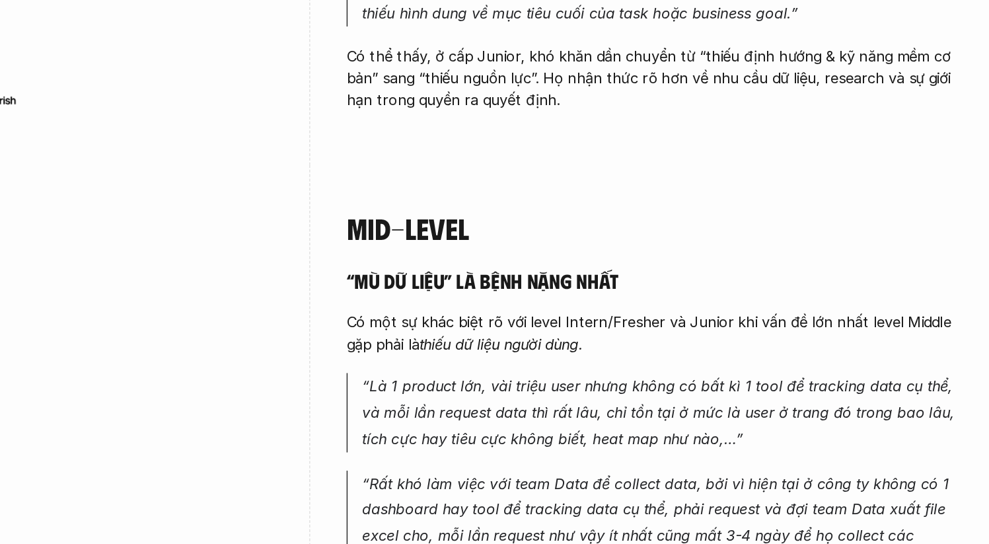
scroll to position [2219, 0]
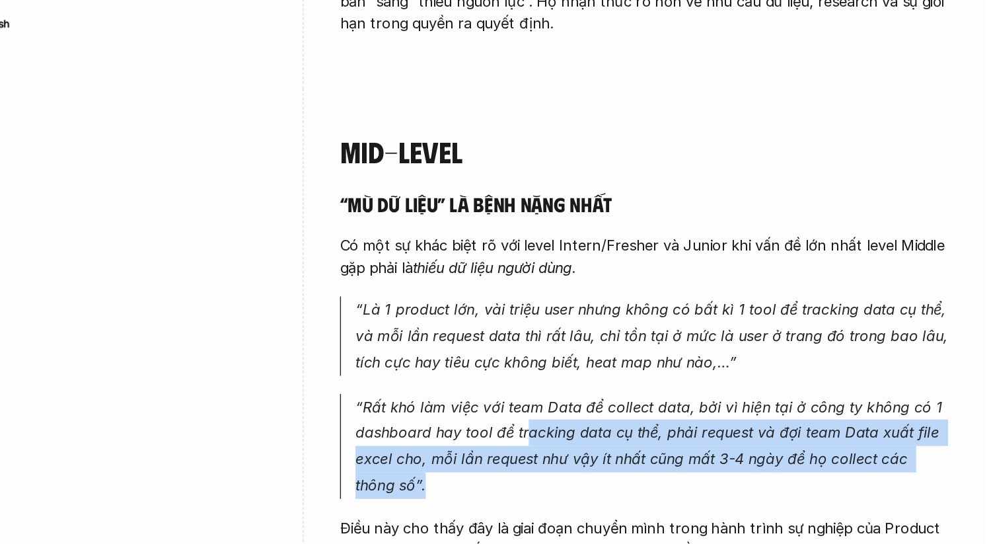
drag, startPoint x: 658, startPoint y: 388, endPoint x: 662, endPoint y: 440, distance: 51.7
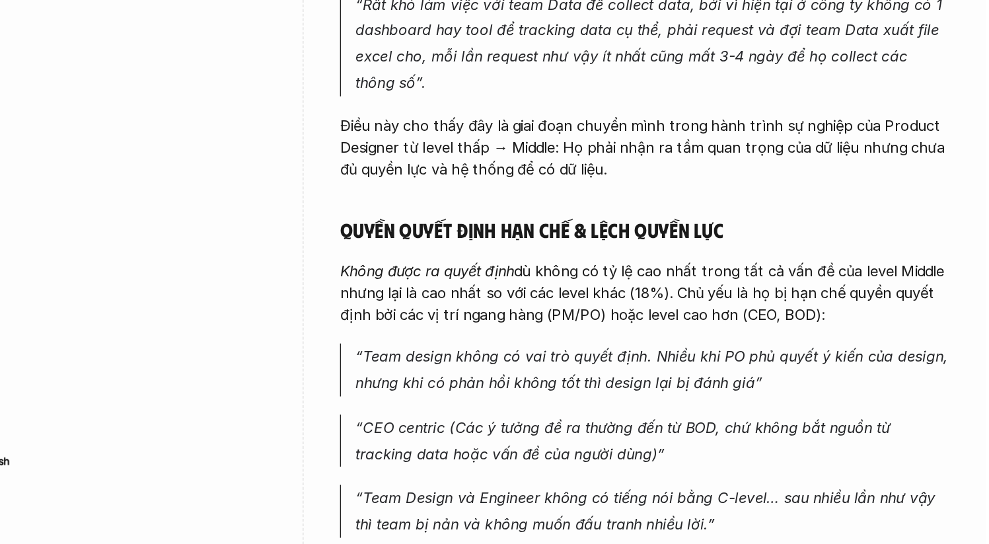
scroll to position [2512, 0]
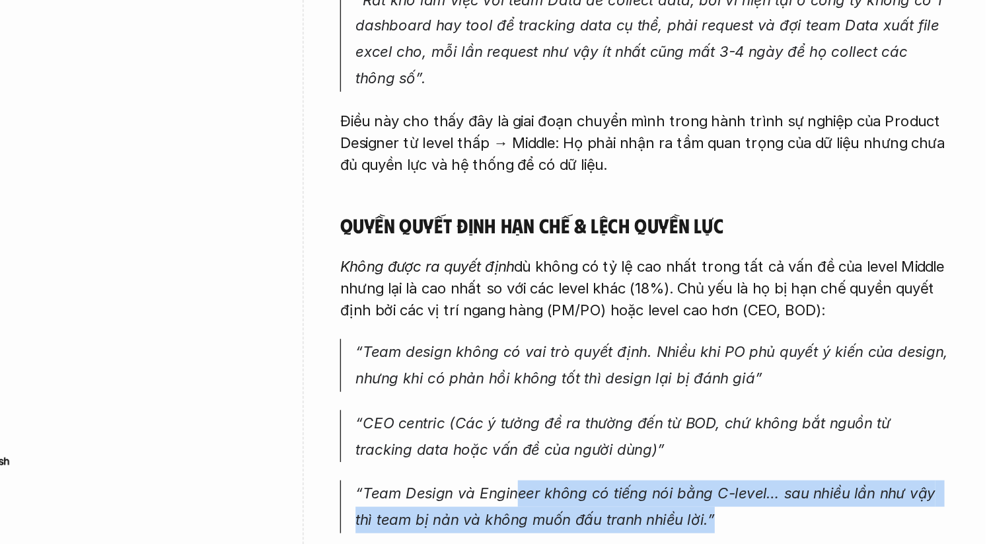
drag, startPoint x: 649, startPoint y: 432, endPoint x: 805, endPoint y: 457, distance: 157.3
click at [805, 497] on p "“Team Design và Engineer không có tiếng nói bằng C-level… sau nhiều lần như vậy…" at bounding box center [747, 516] width 430 height 38
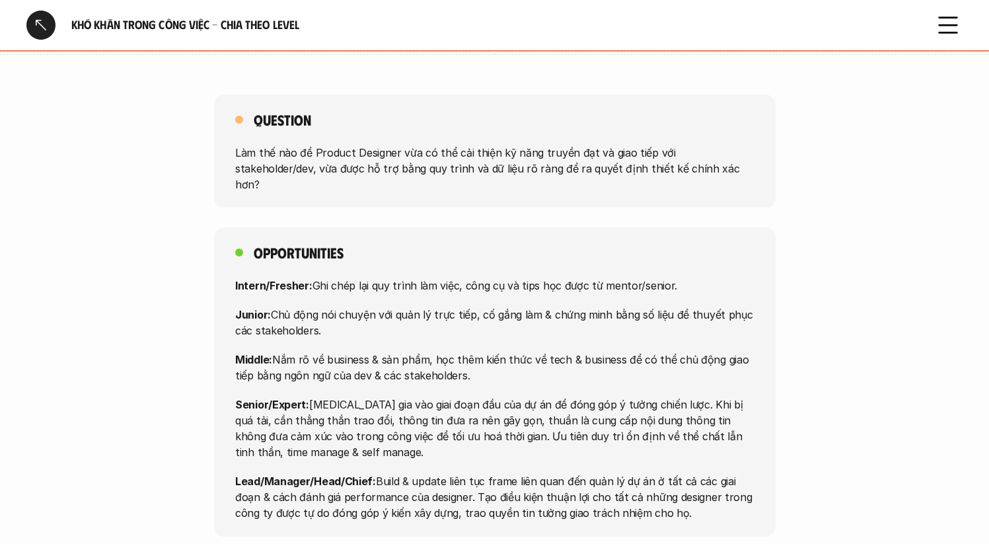
scroll to position [5202, 0]
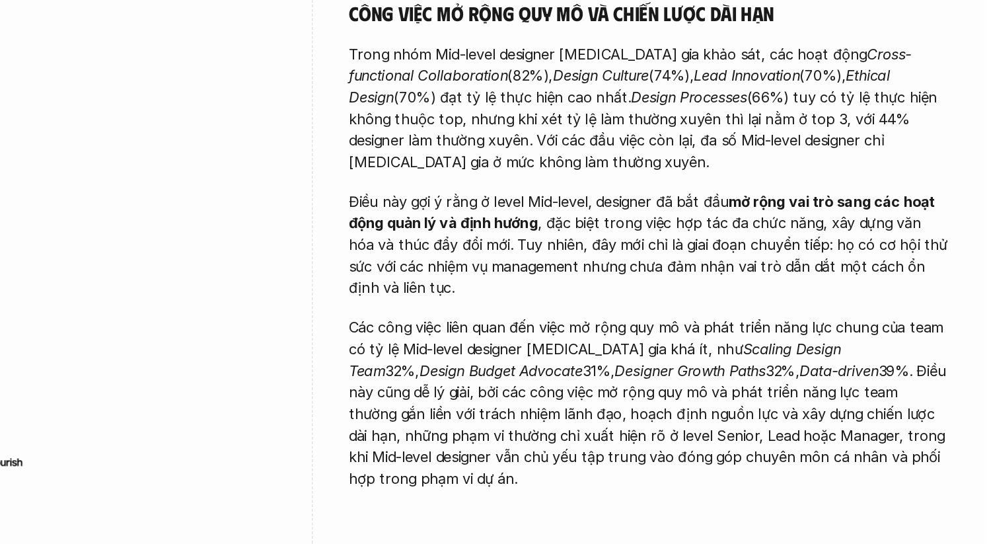
scroll to position [865, 0]
